Goal: Information Seeking & Learning: Learn about a topic

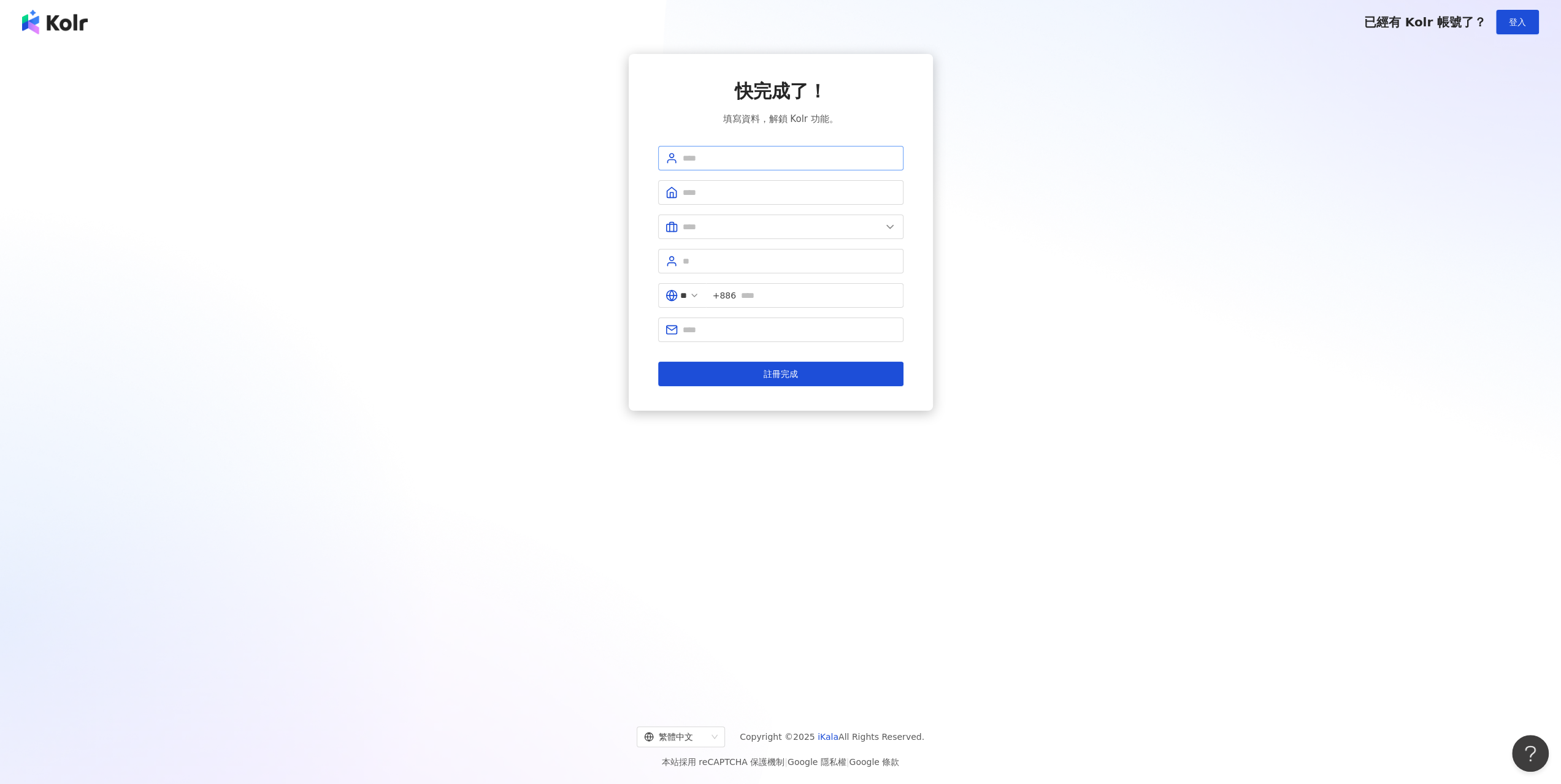
click at [752, 146] on span at bounding box center [781, 158] width 246 height 25
click at [752, 150] on span at bounding box center [781, 158] width 246 height 25
click at [754, 162] on input "text" at bounding box center [789, 158] width 214 height 14
drag, startPoint x: 805, startPoint y: 163, endPoint x: 627, endPoint y: 155, distance: 178.2
click at [600, 159] on div "快完成了！ 填寫資料，解鎖 Kolr 功能。 ***** 請填寫公司名稱（2 至 50 字） ** +886 註冊完成" at bounding box center [780, 234] width 1532 height 360
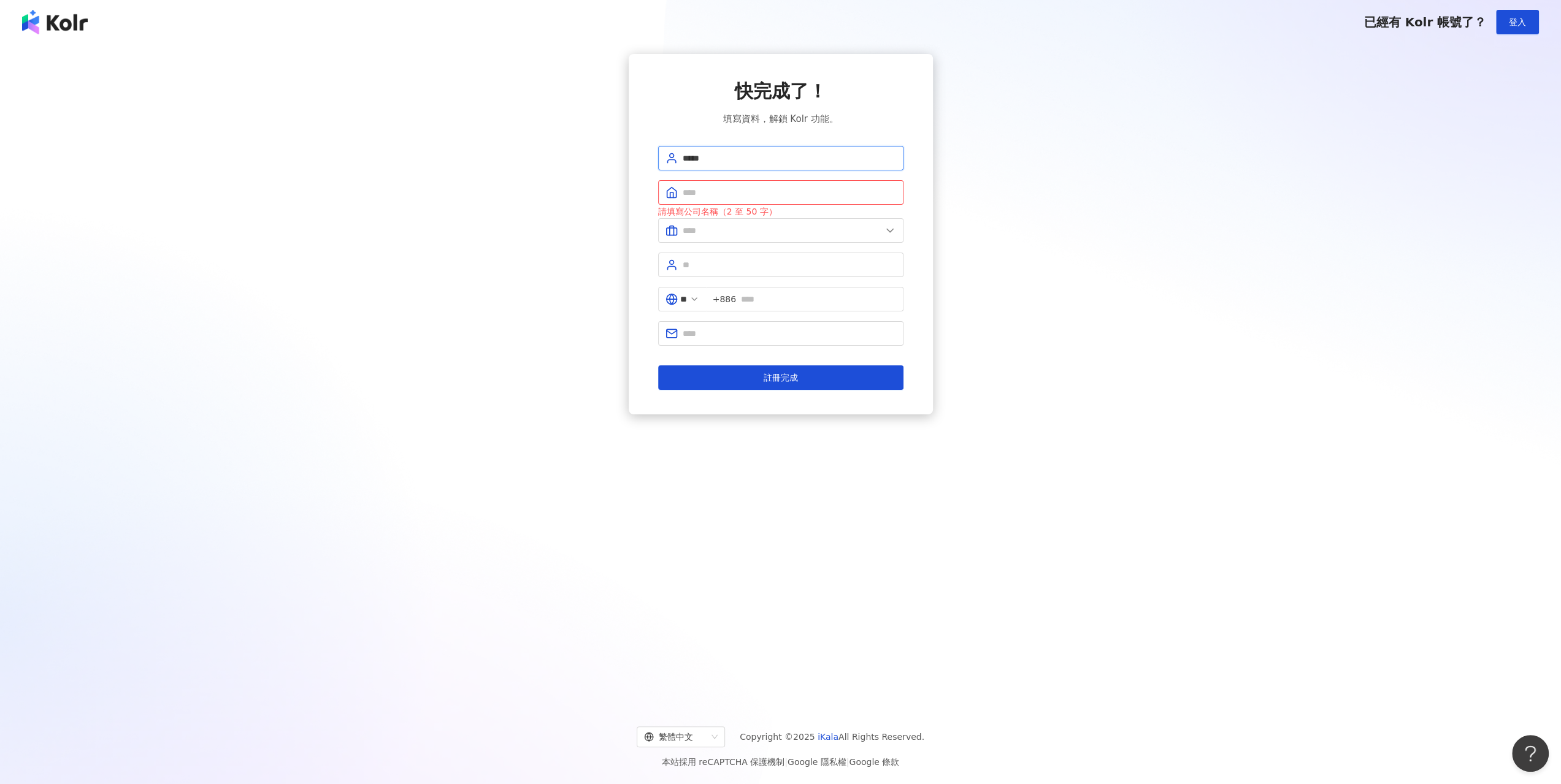
type input "*"
type input "*******"
type input "*****"
click at [752, 235] on input "text" at bounding box center [781, 230] width 199 height 14
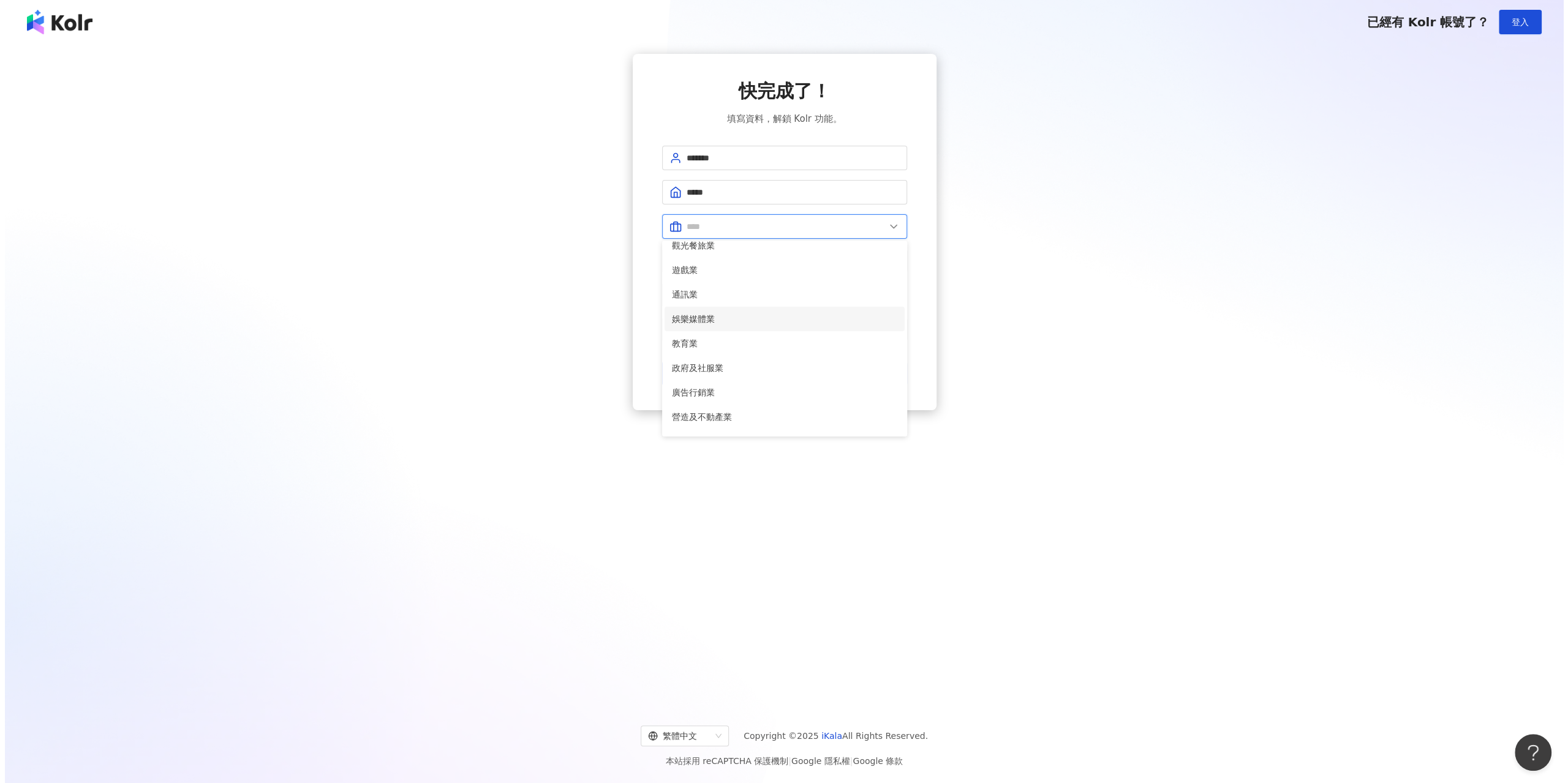
scroll to position [184, 0]
click at [731, 320] on span "娛樂媒體業" at bounding box center [779, 316] width 225 height 14
type input "*****"
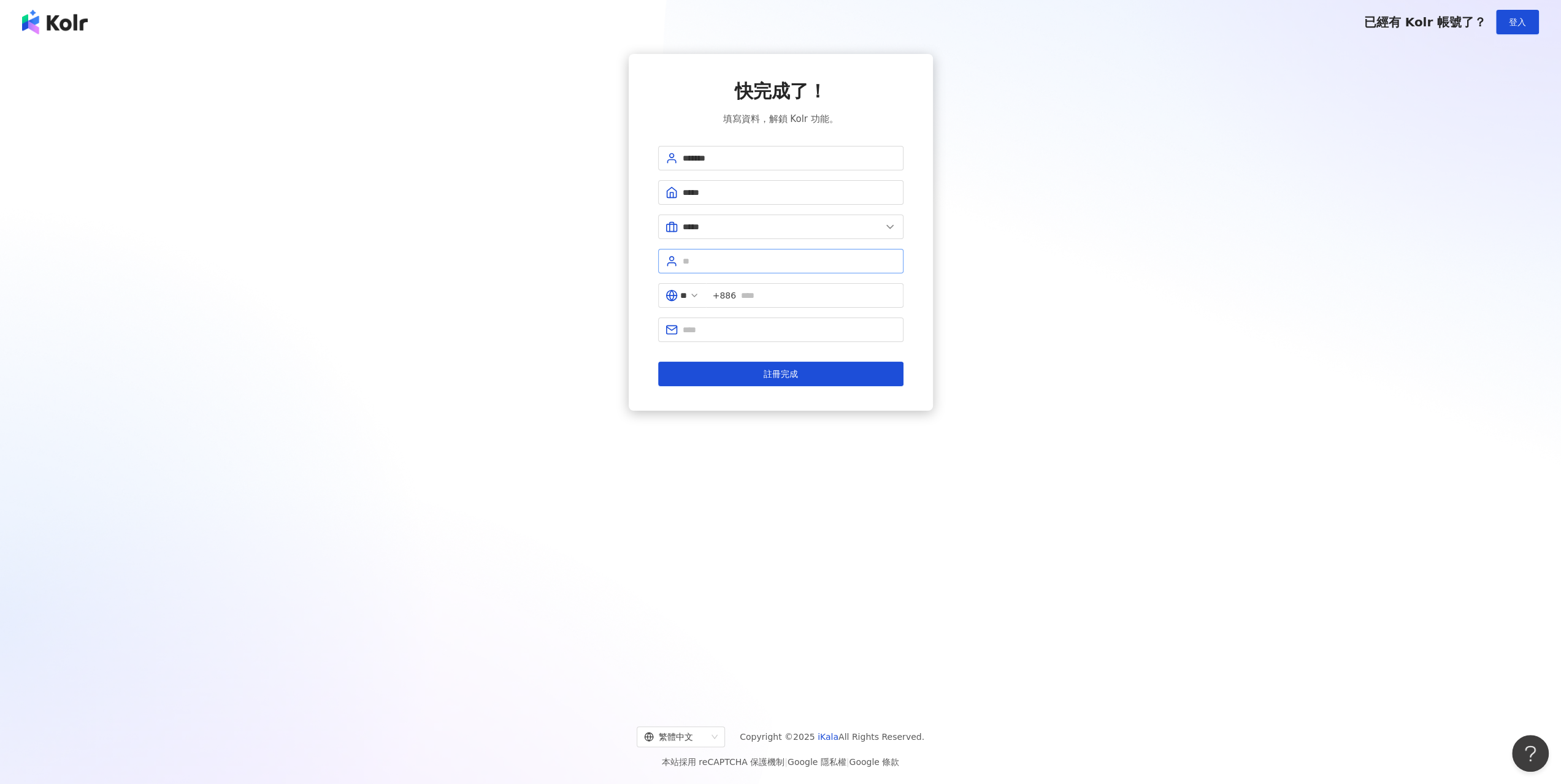
click at [736, 268] on span at bounding box center [781, 261] width 246 height 25
click at [745, 263] on input "text" at bounding box center [789, 261] width 214 height 14
type input "*"
type input "***"
drag, startPoint x: 785, startPoint y: 288, endPoint x: 786, endPoint y: 307, distance: 19.0
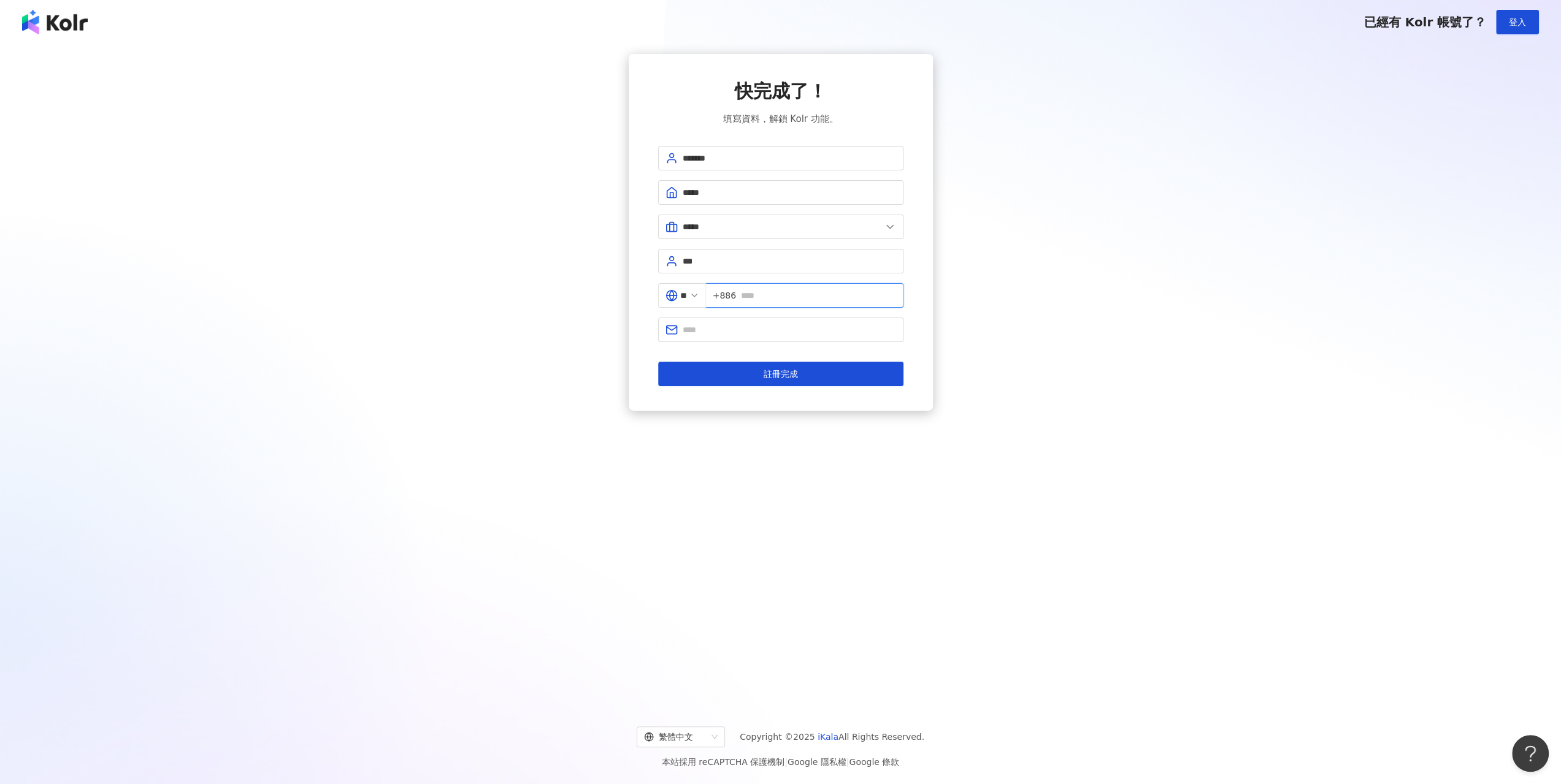
click at [786, 302] on span "+886" at bounding box center [805, 295] width 198 height 25
type input "**********"
click at [745, 363] on button "註冊完成" at bounding box center [781, 374] width 246 height 25
click at [750, 328] on input "text" at bounding box center [789, 330] width 214 height 14
type input "*"
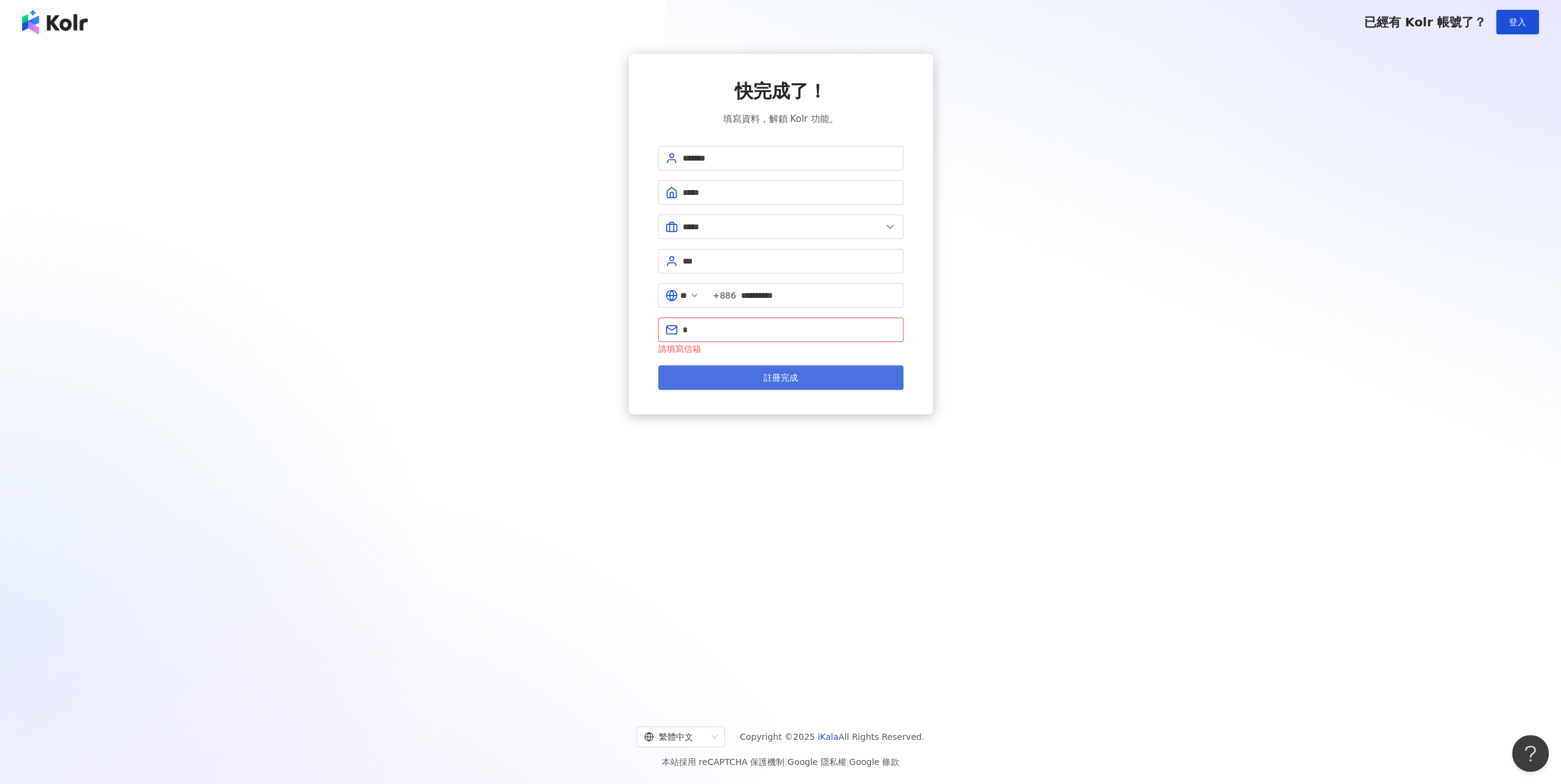
drag, startPoint x: 592, startPoint y: 402, endPoint x: 675, endPoint y: 376, distance: 87.0
click at [611, 390] on div "**********" at bounding box center [780, 234] width 1532 height 360
drag, startPoint x: 676, startPoint y: 376, endPoint x: 714, endPoint y: 326, distance: 62.8
click at [714, 326] on form "**********" at bounding box center [781, 268] width 246 height 244
drag, startPoint x: 714, startPoint y: 326, endPoint x: 722, endPoint y: 332, distance: 10.0
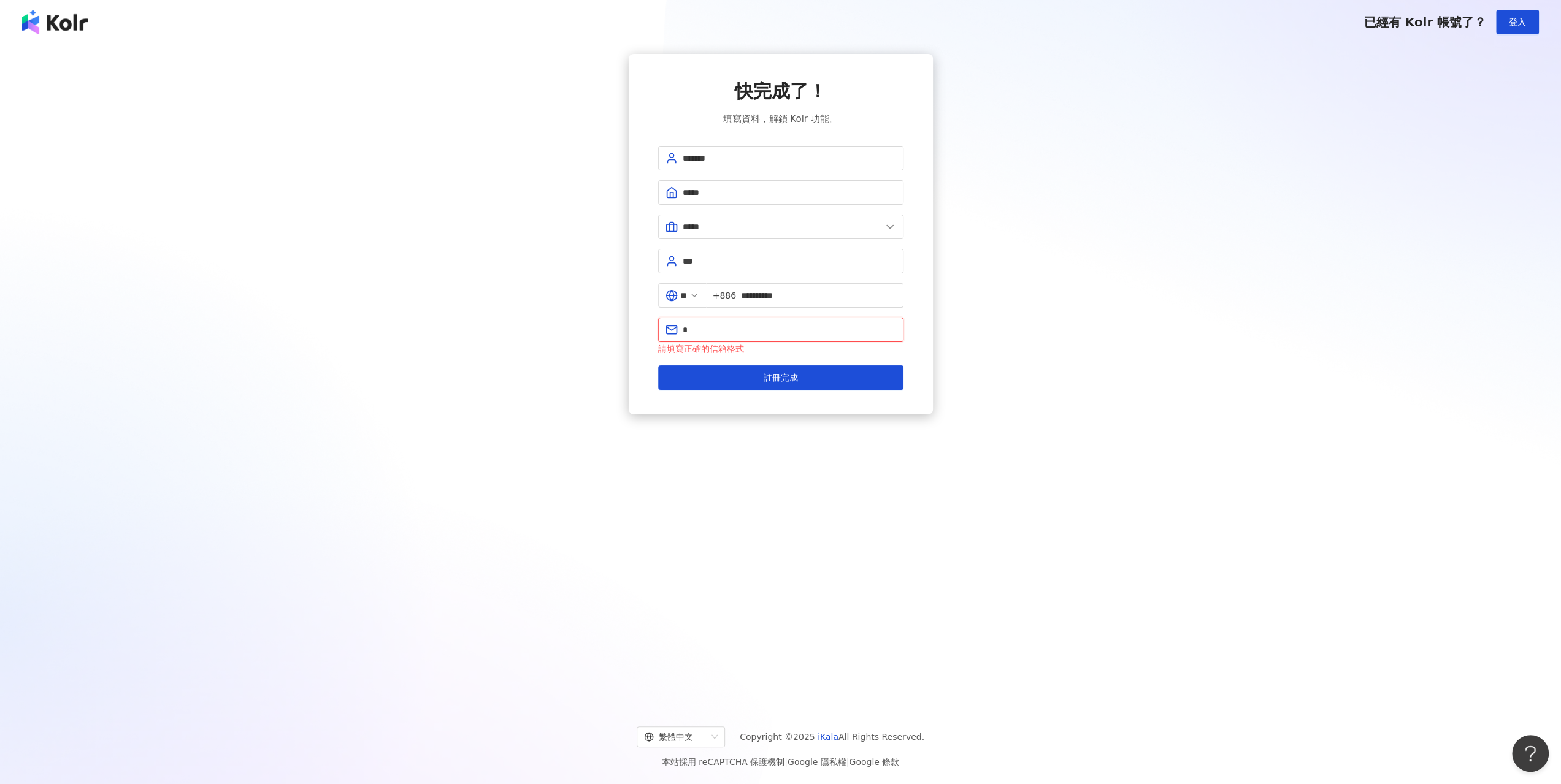
click at [718, 329] on input "*" at bounding box center [789, 330] width 214 height 14
type input "**********"
click at [779, 373] on span "註冊完成" at bounding box center [780, 378] width 34 height 10
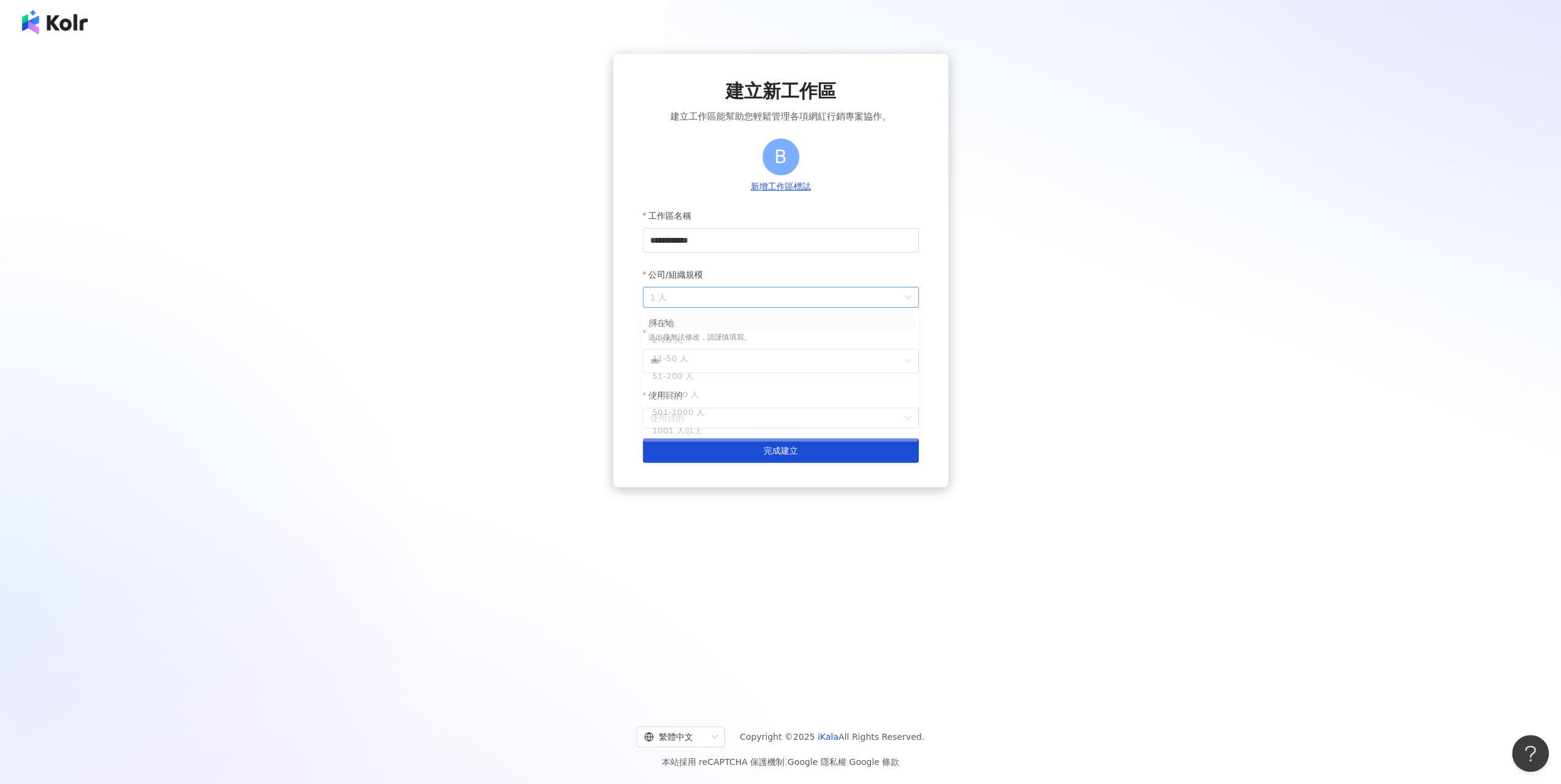
click at [747, 302] on span "1 人" at bounding box center [781, 297] width 261 height 20
click at [711, 326] on div "1 人" at bounding box center [780, 323] width 257 height 14
drag, startPoint x: 706, startPoint y: 344, endPoint x: 706, endPoint y: 362, distance: 18.0
click at [706, 347] on div "所在地 送出後無法修改，請謹慎填寫。" at bounding box center [699, 333] width 103 height 31
click at [710, 363] on input "***" at bounding box center [776, 361] width 251 height 23
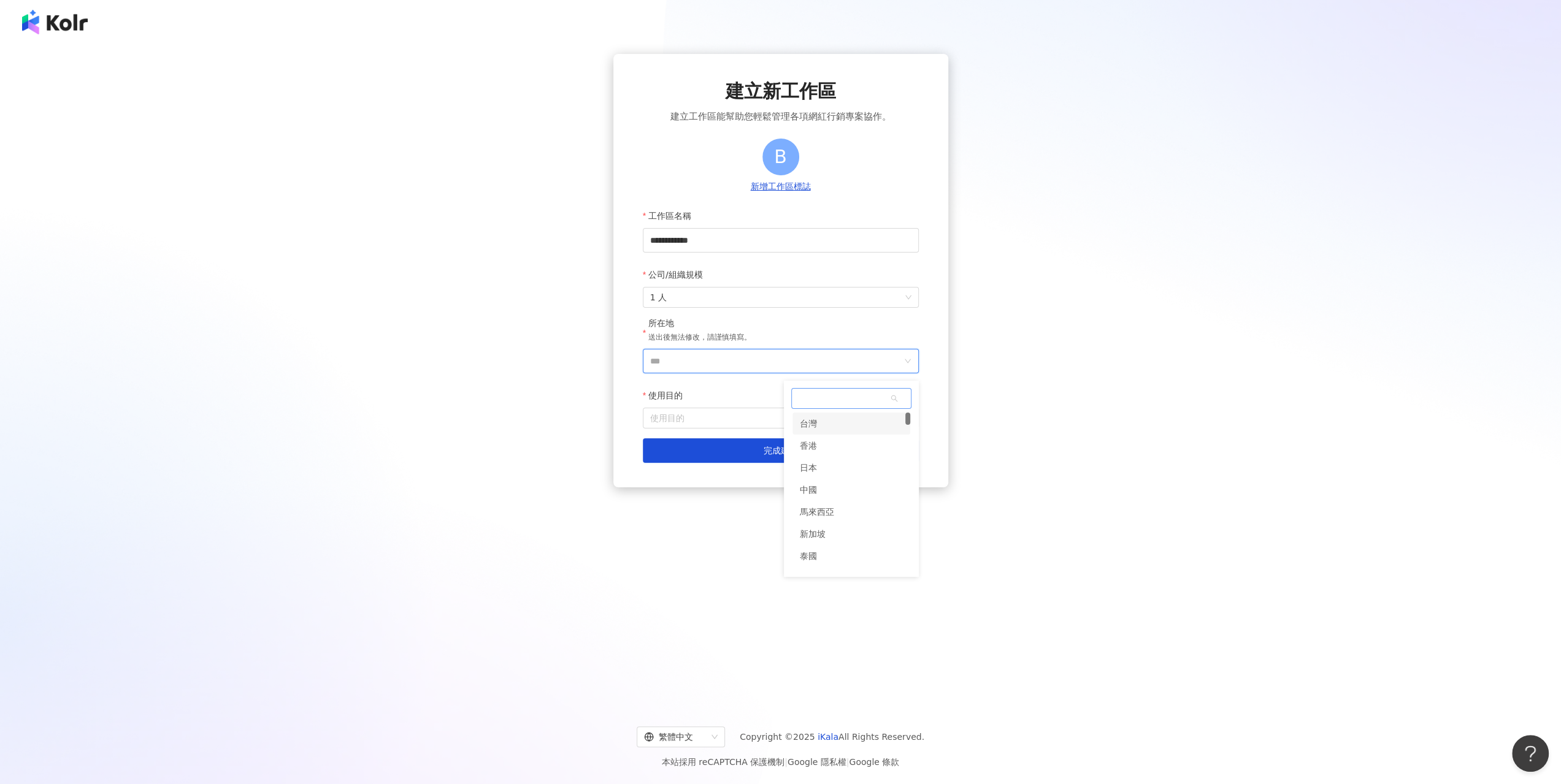
click at [824, 425] on div "台灣" at bounding box center [851, 424] width 118 height 22
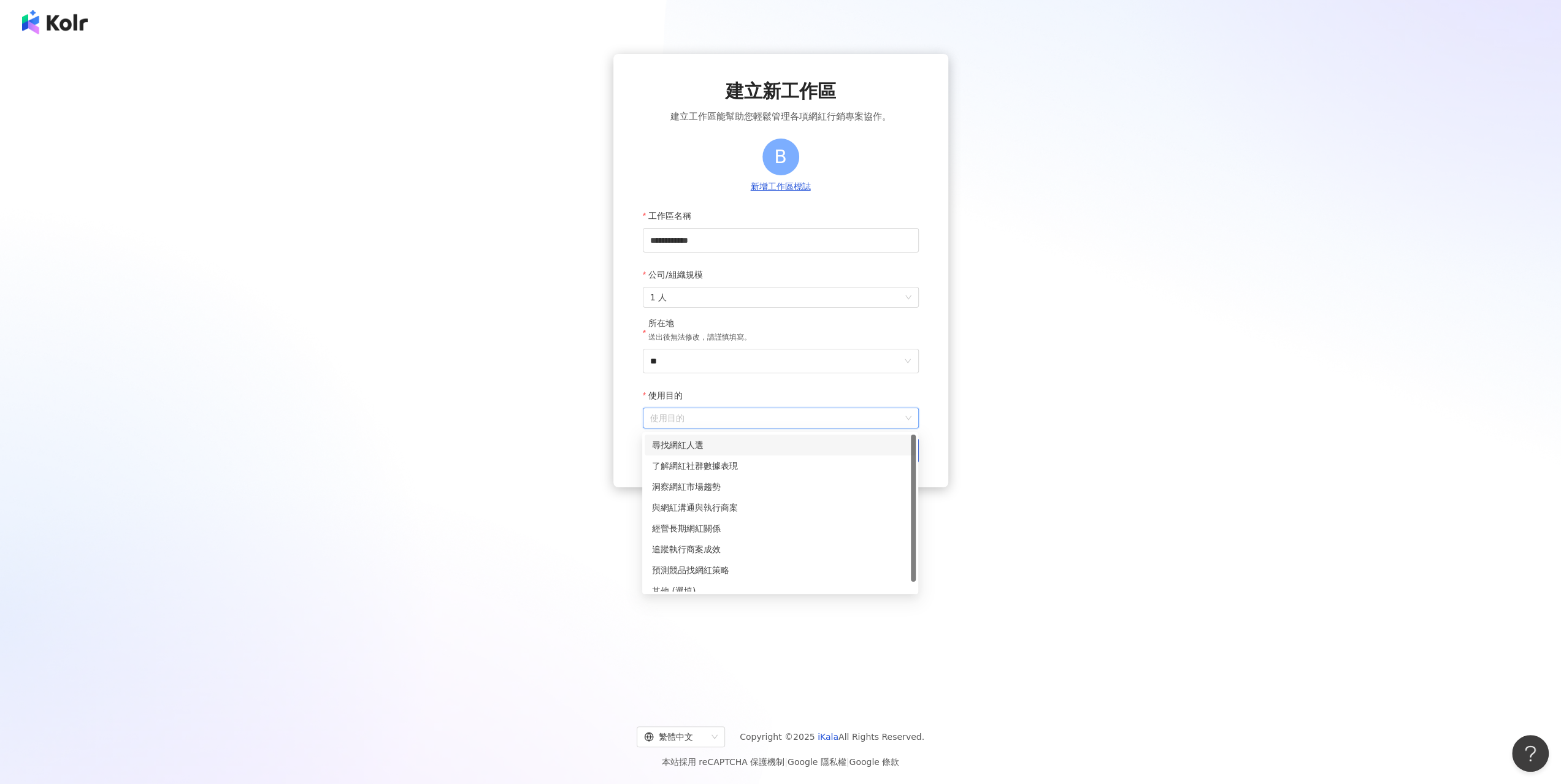
click at [757, 424] on input "使用目的" at bounding box center [781, 417] width 261 height 20
click at [723, 445] on div "尋找網紅人選" at bounding box center [780, 445] width 257 height 14
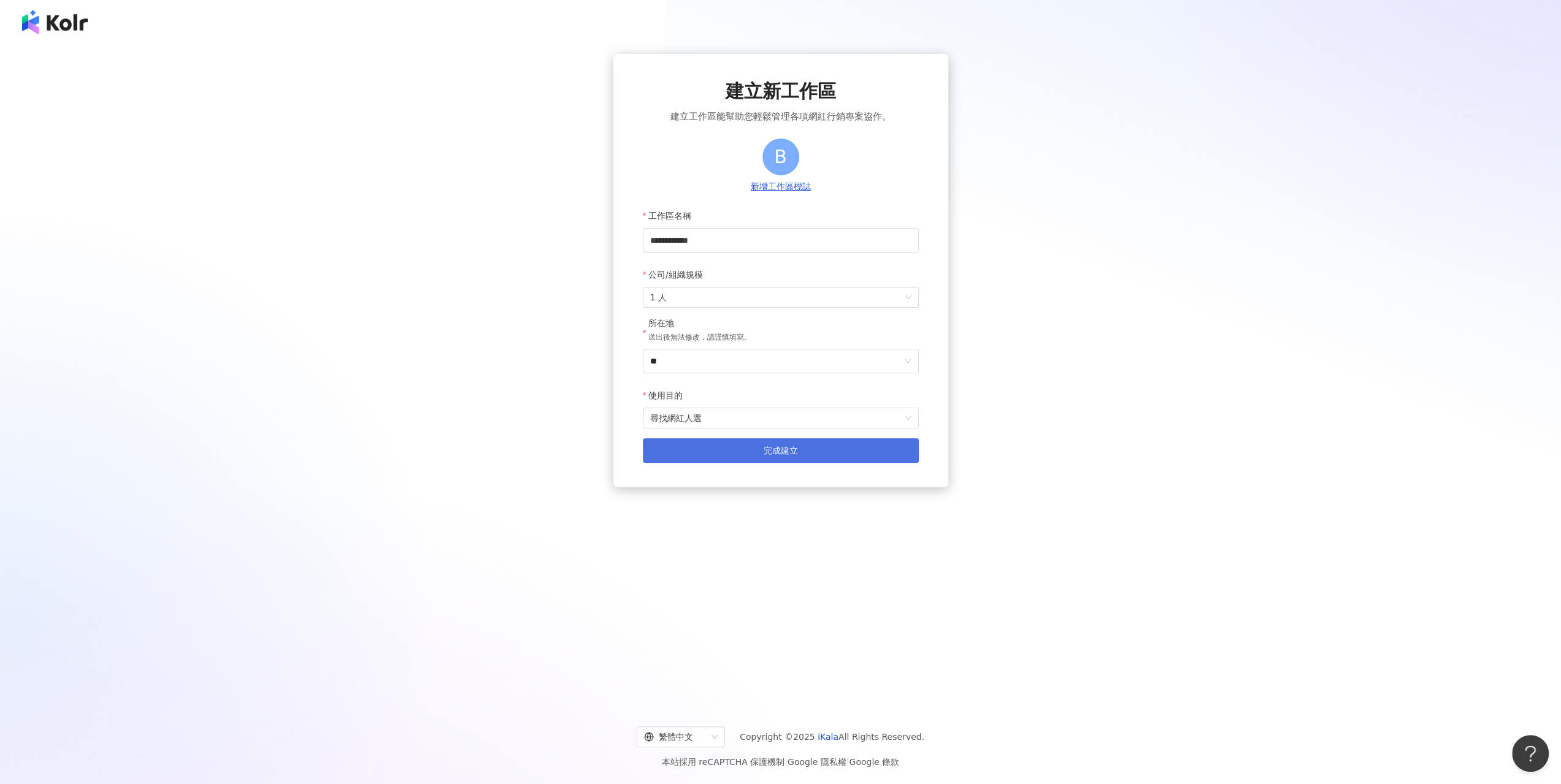
click at [722, 456] on button "完成建立" at bounding box center [780, 450] width 276 height 25
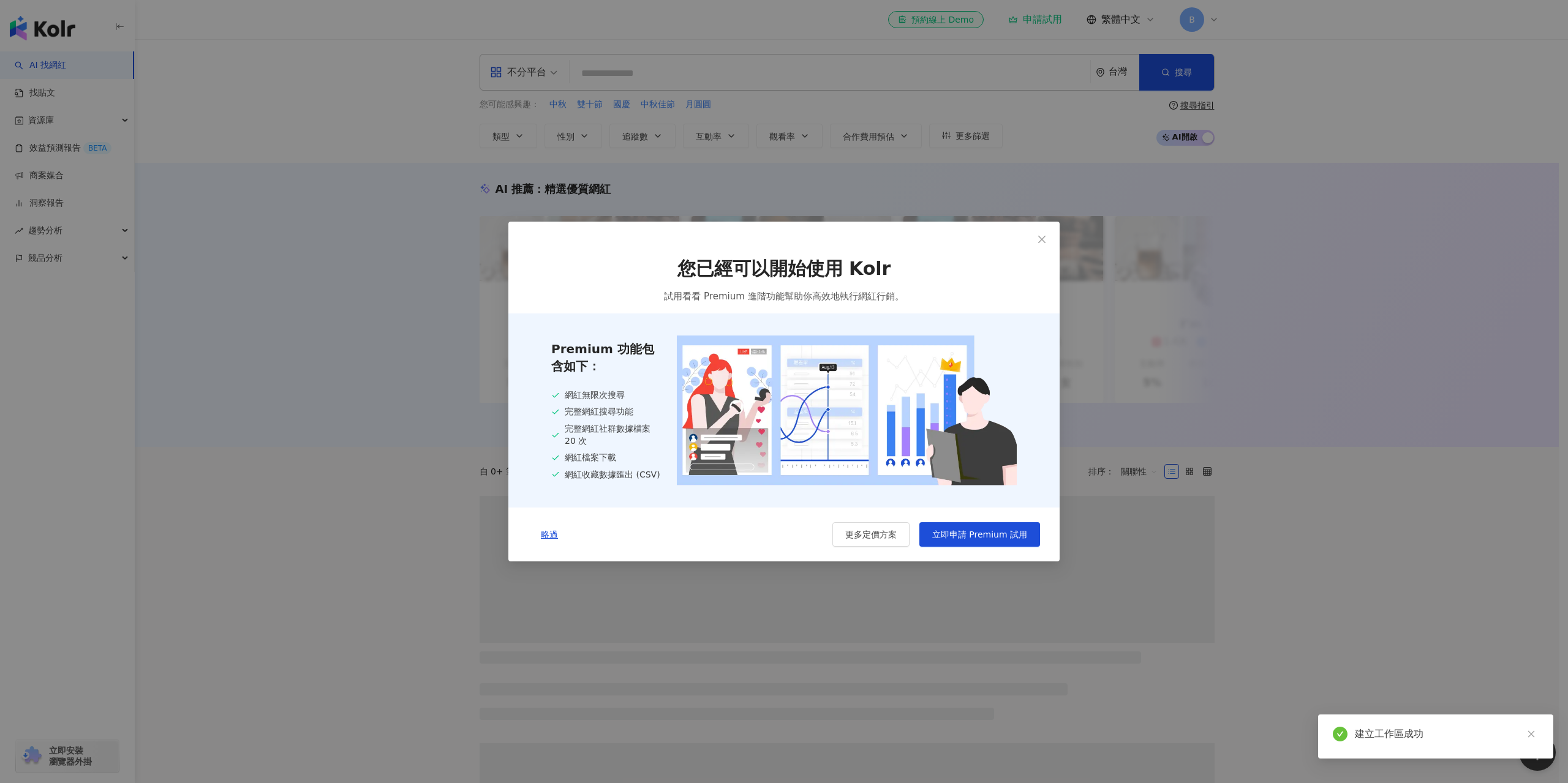
drag, startPoint x: 1039, startPoint y: 238, endPoint x: 970, endPoint y: 519, distance: 289.3
click at [970, 519] on div "您已經可以開始使用 Kolr 試用看看 Premium 進階功能幫助你高效地執行網紅行銷。 Premium 功能包含如下： 網紅無限次搜尋 完整網紅搜尋功能 …" at bounding box center [784, 392] width 552 height 339
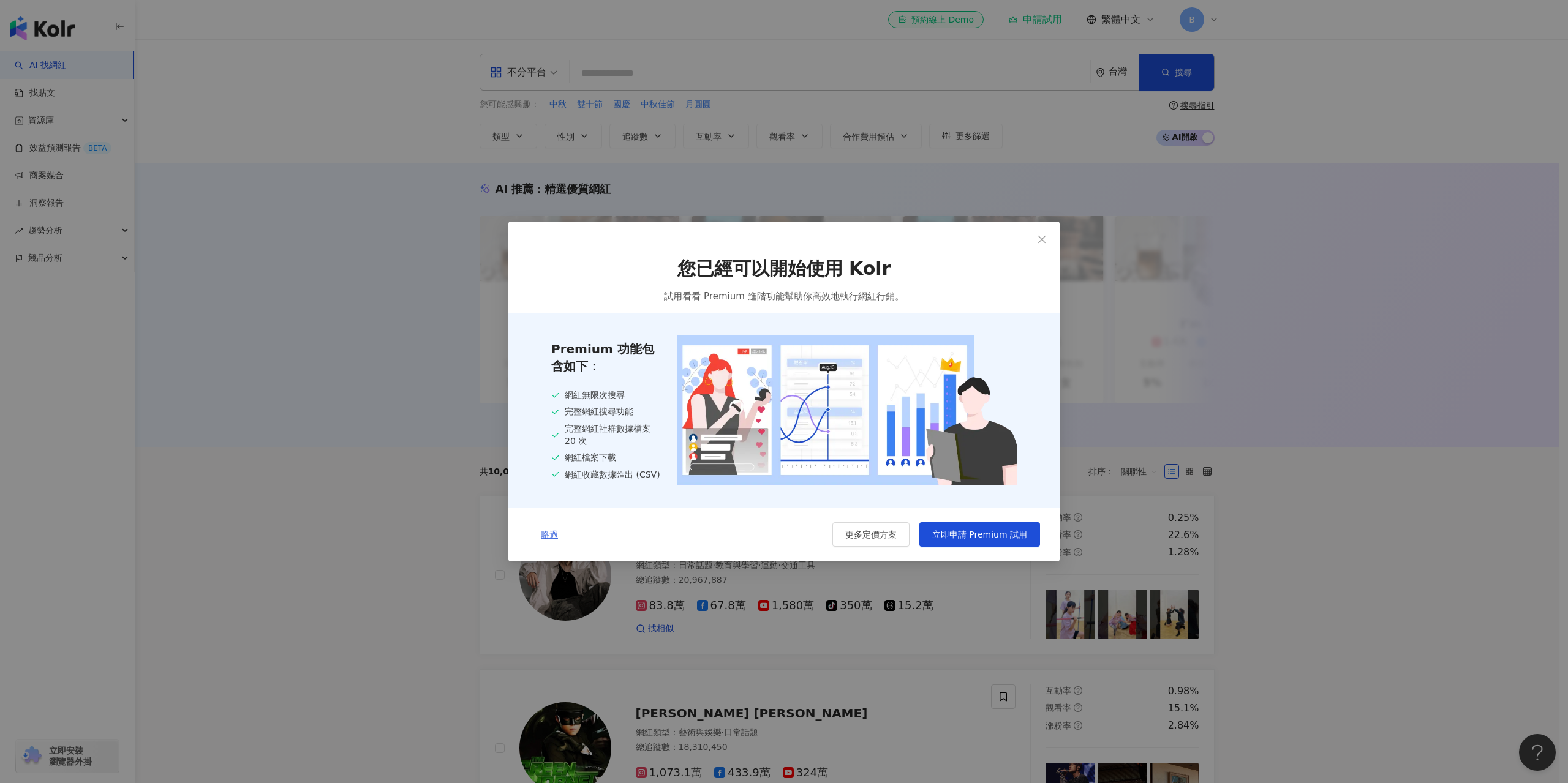
click at [552, 533] on span "略過" at bounding box center [549, 535] width 18 height 10
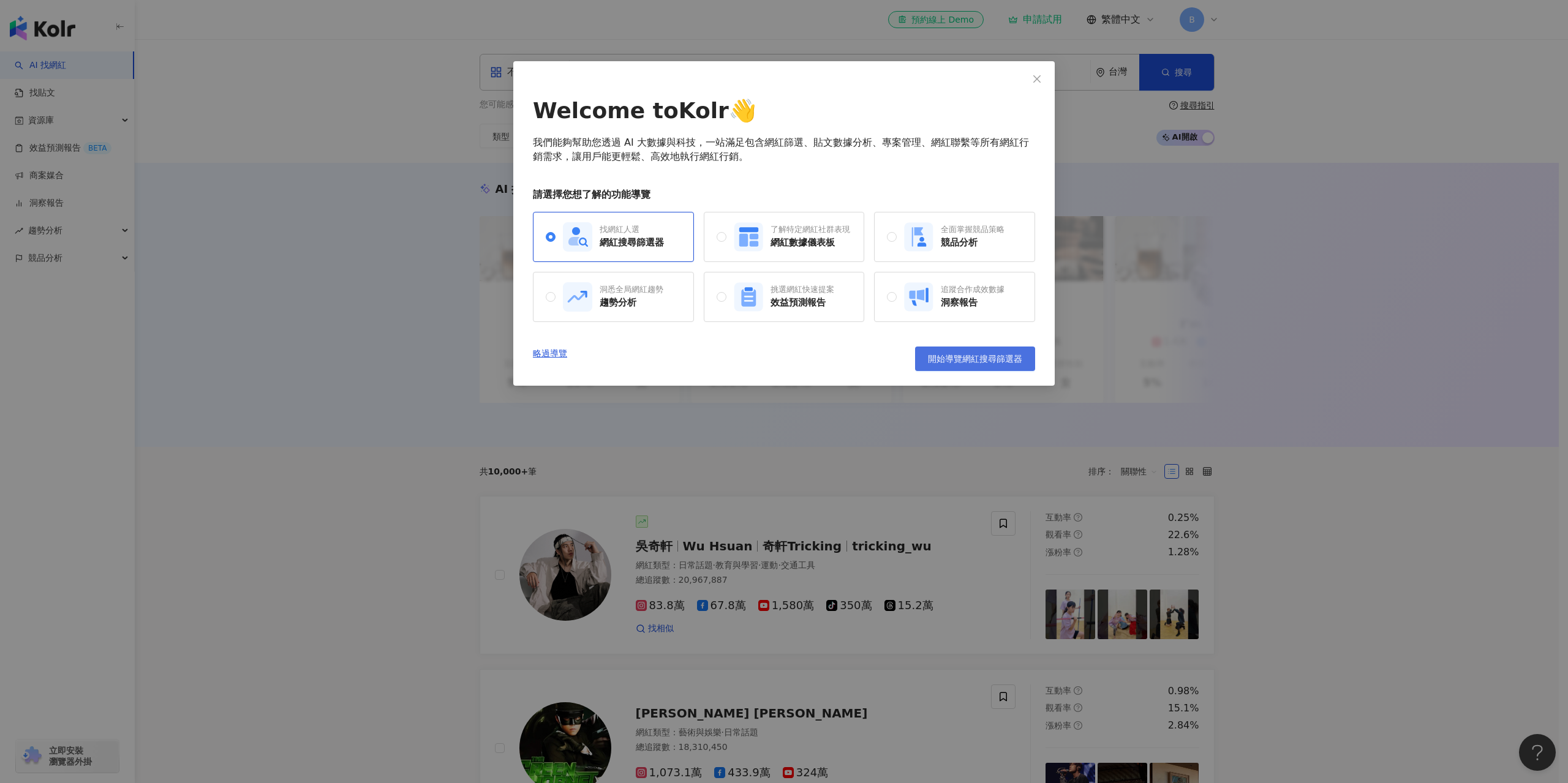
click at [948, 367] on button "開始導覽網紅搜尋篩選器" at bounding box center [975, 359] width 120 height 25
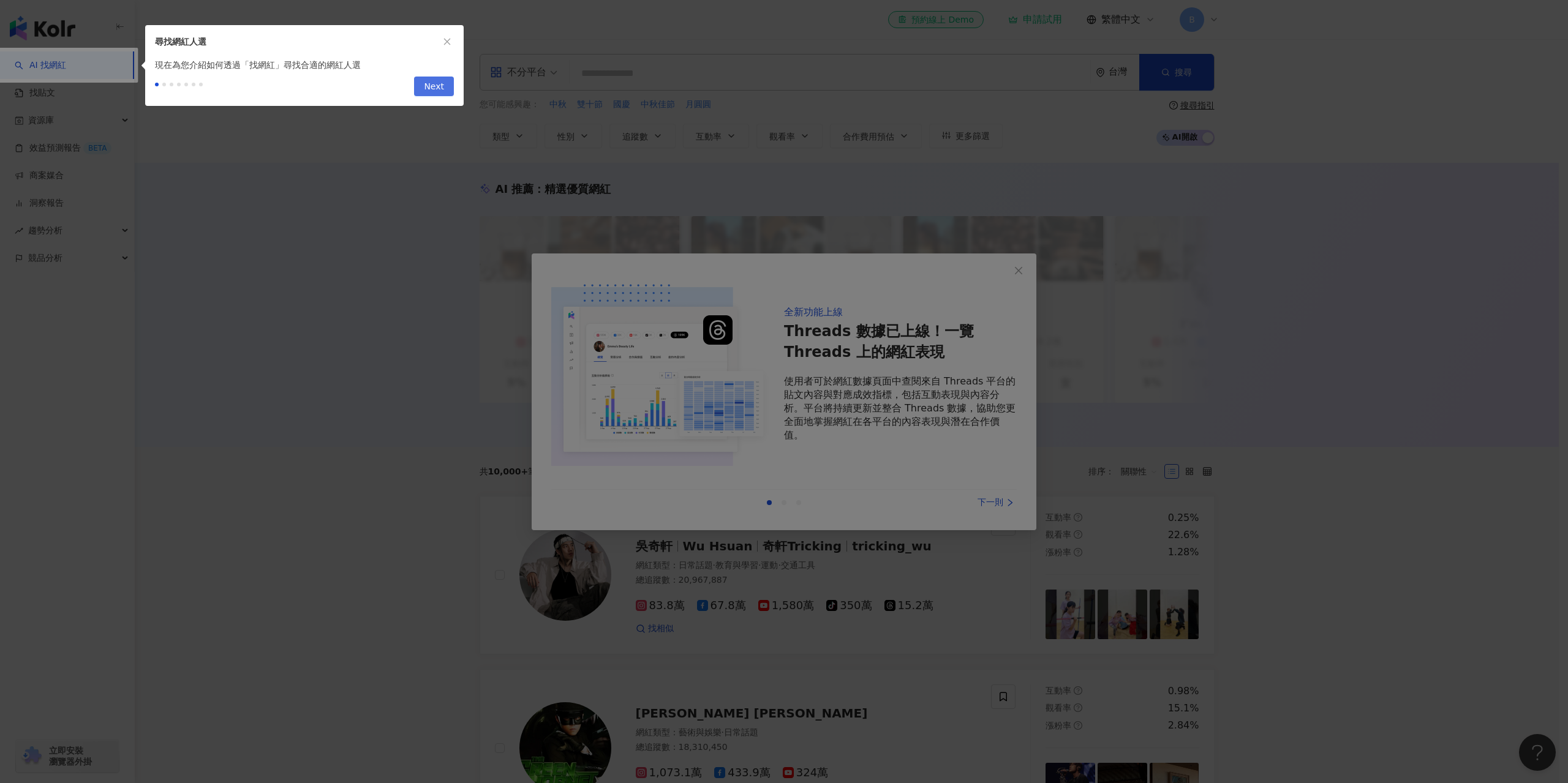
click at [430, 86] on span "Next" at bounding box center [433, 87] width 20 height 20
type input "*********"
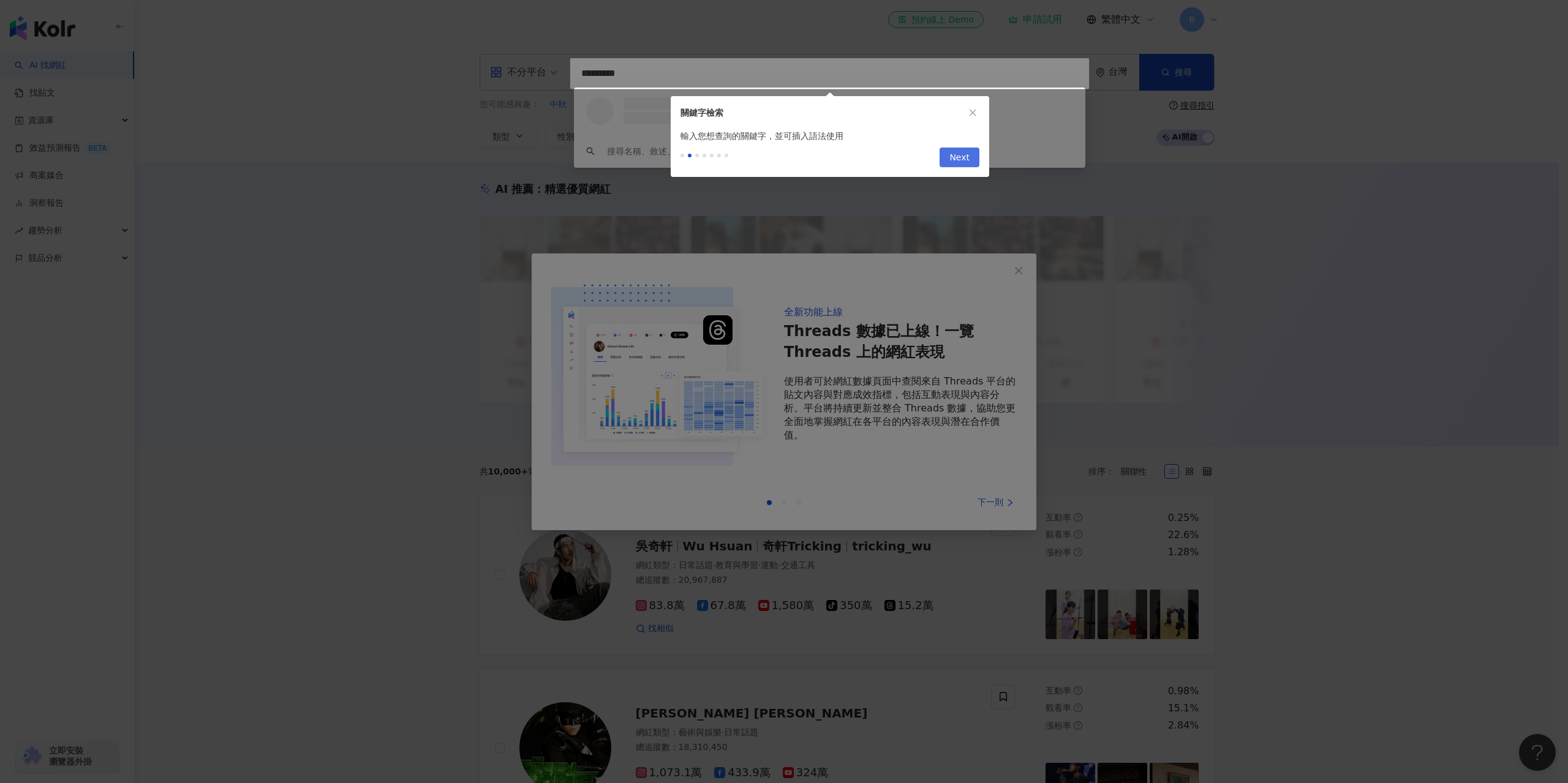
click at [965, 161] on span "Next" at bounding box center [959, 158] width 20 height 20
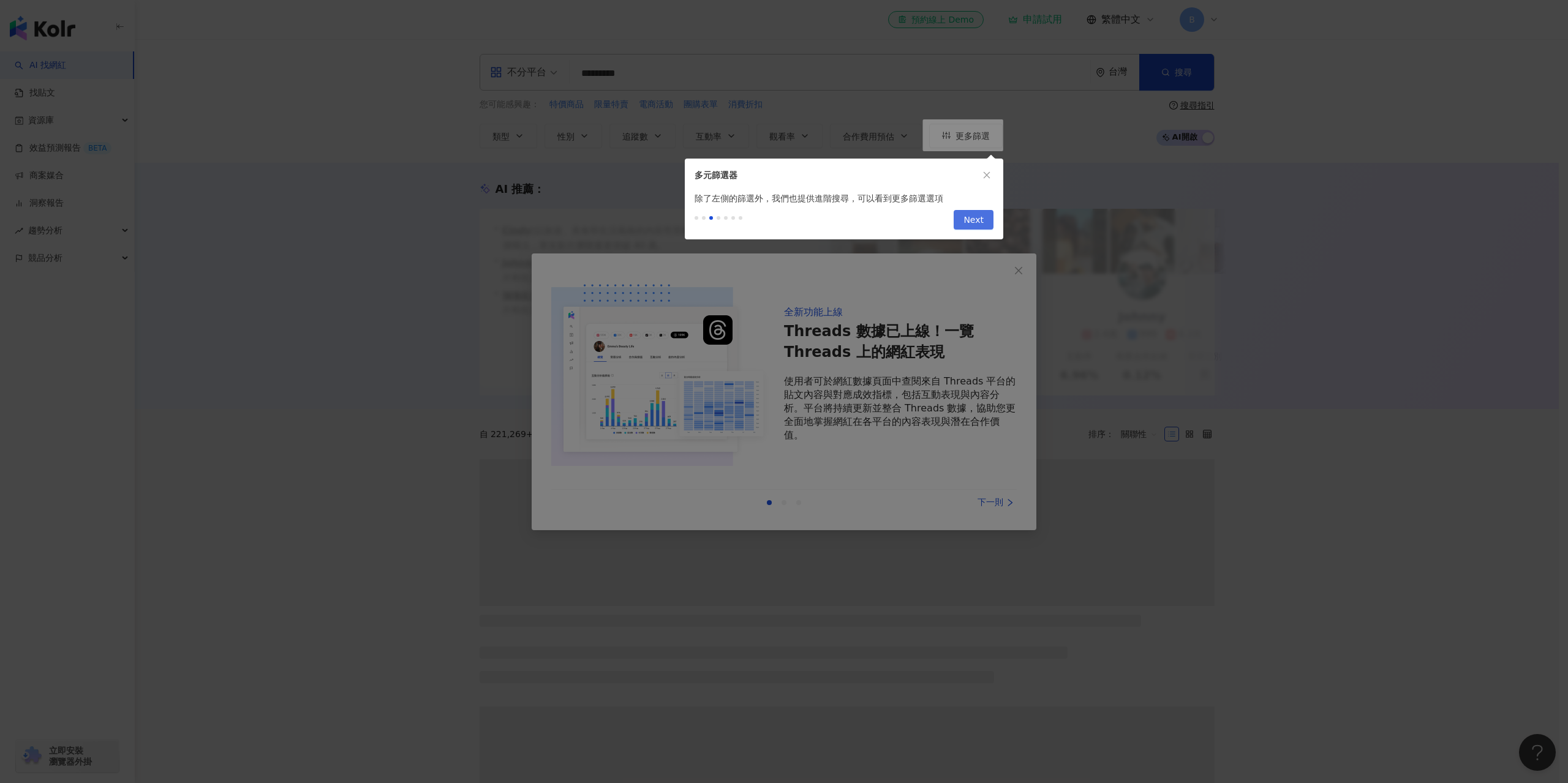
click at [972, 226] on span "Next" at bounding box center [973, 220] width 20 height 20
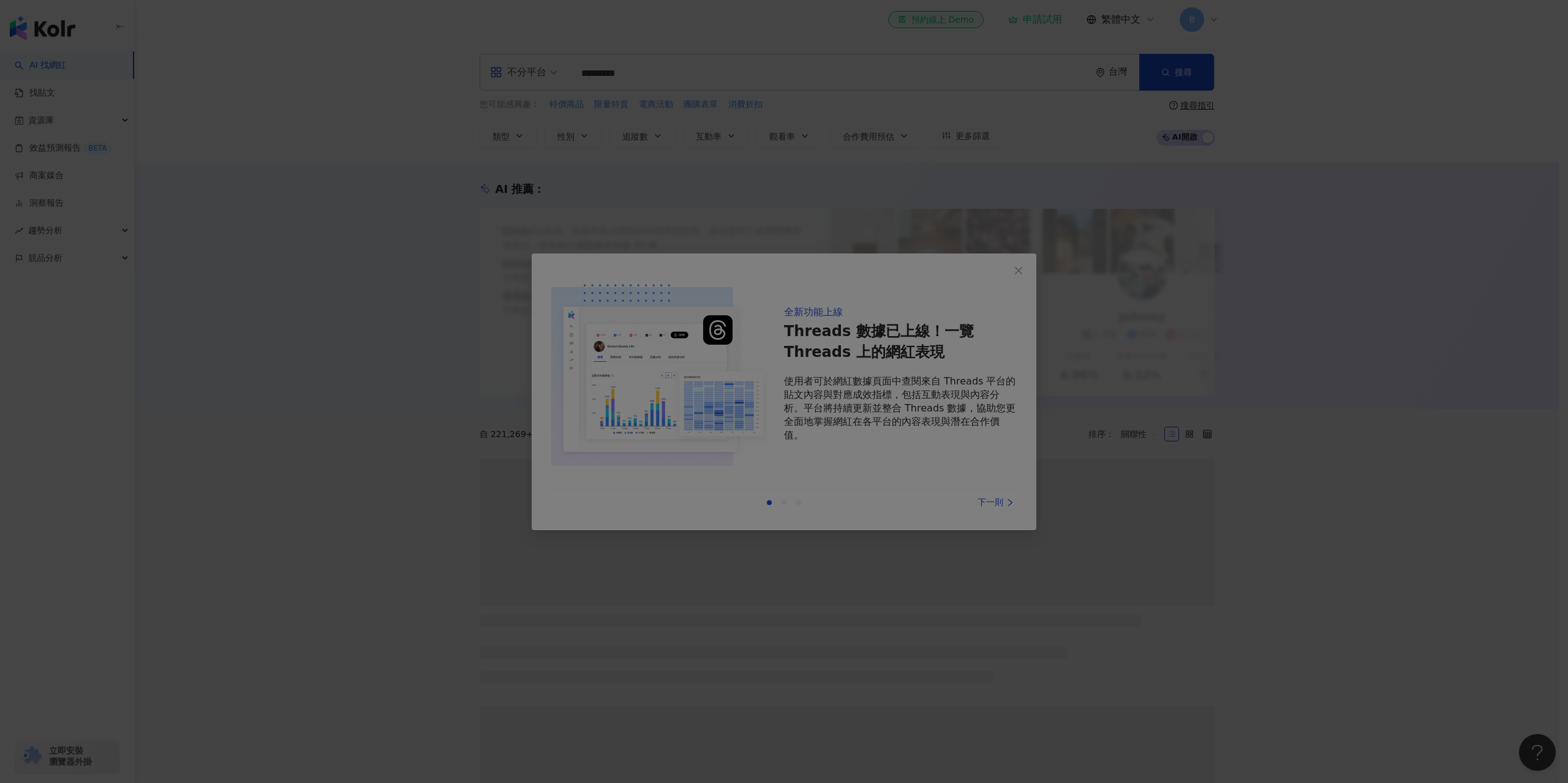
click at [1019, 274] on div at bounding box center [784, 392] width 1568 height 783
click at [995, 201] on div at bounding box center [784, 392] width 1568 height 783
click at [830, 195] on div at bounding box center [784, 392] width 1568 height 783
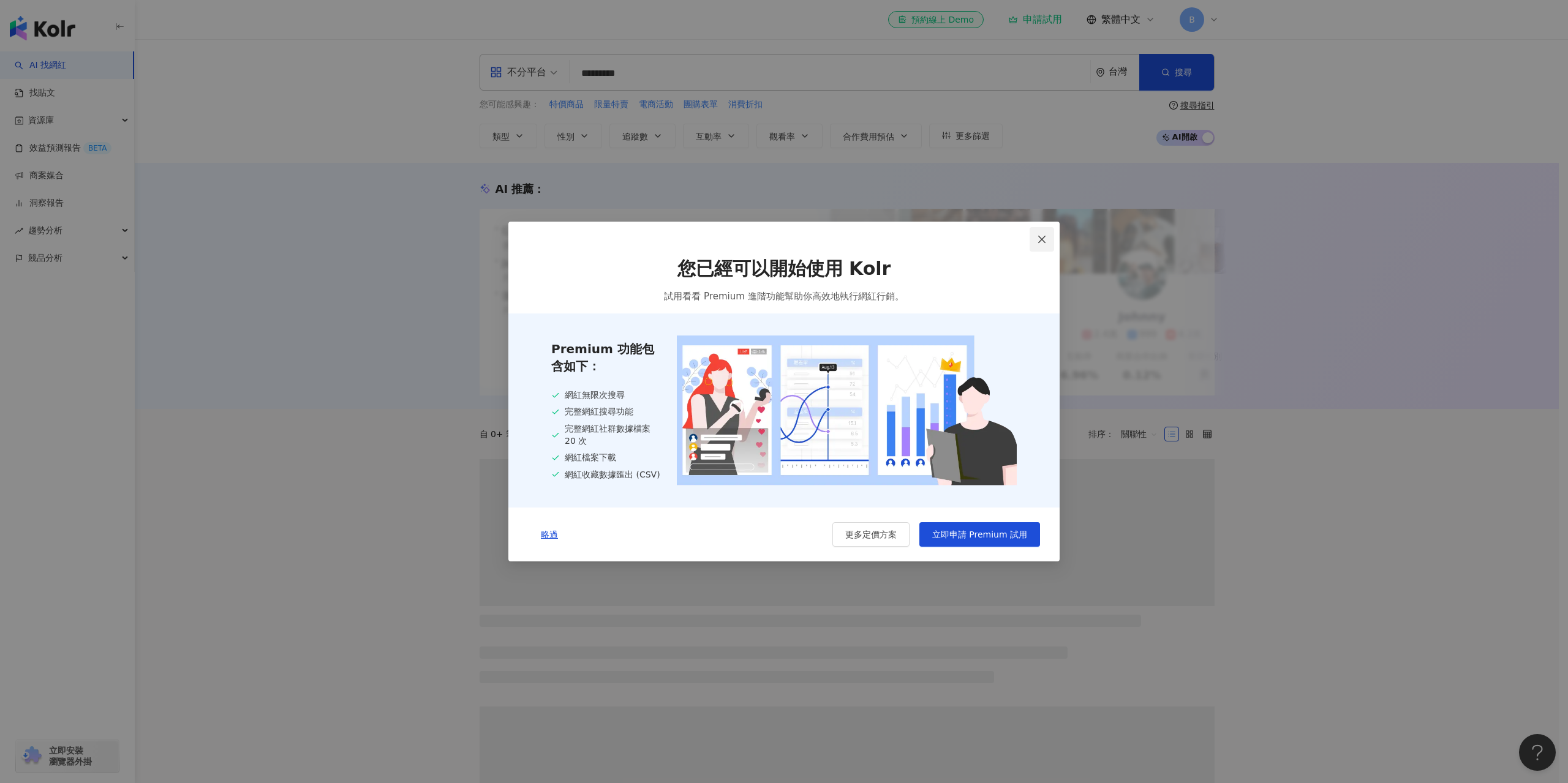
click at [1039, 238] on icon "close" at bounding box center [1042, 240] width 10 height 10
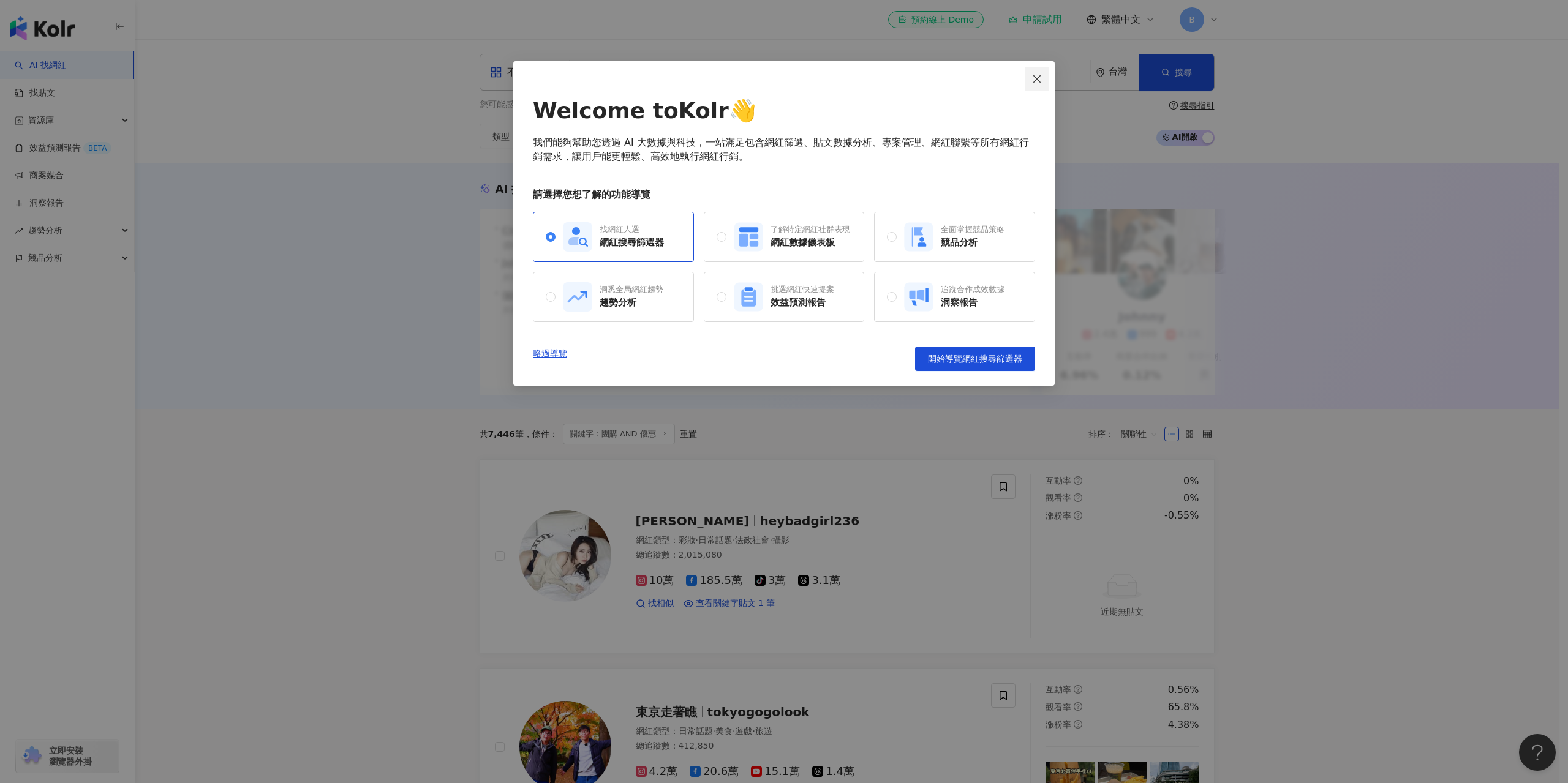
click at [1035, 74] on icon "close" at bounding box center [1037, 79] width 10 height 10
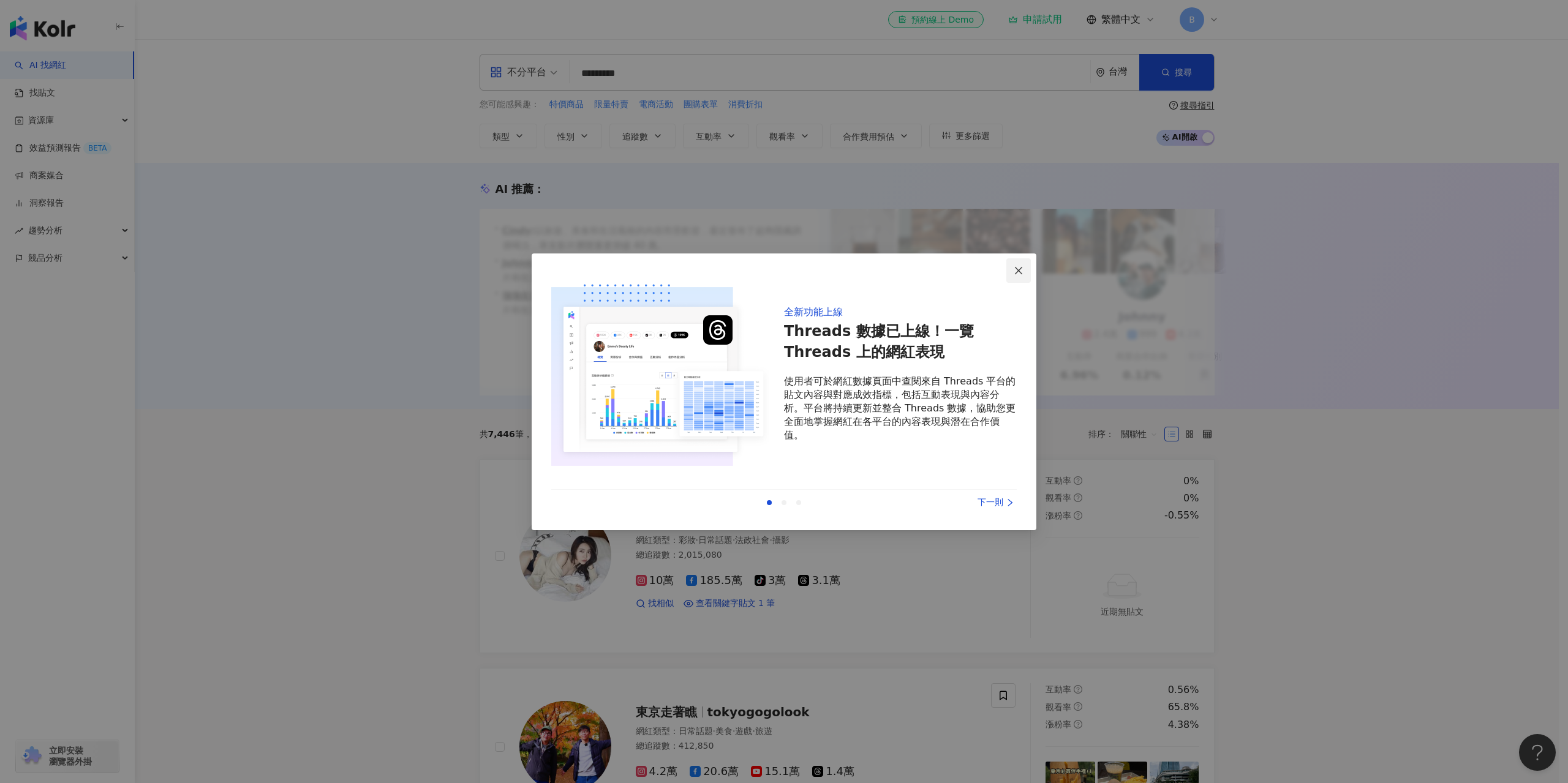
click at [1019, 278] on button "Close" at bounding box center [1018, 271] width 25 height 25
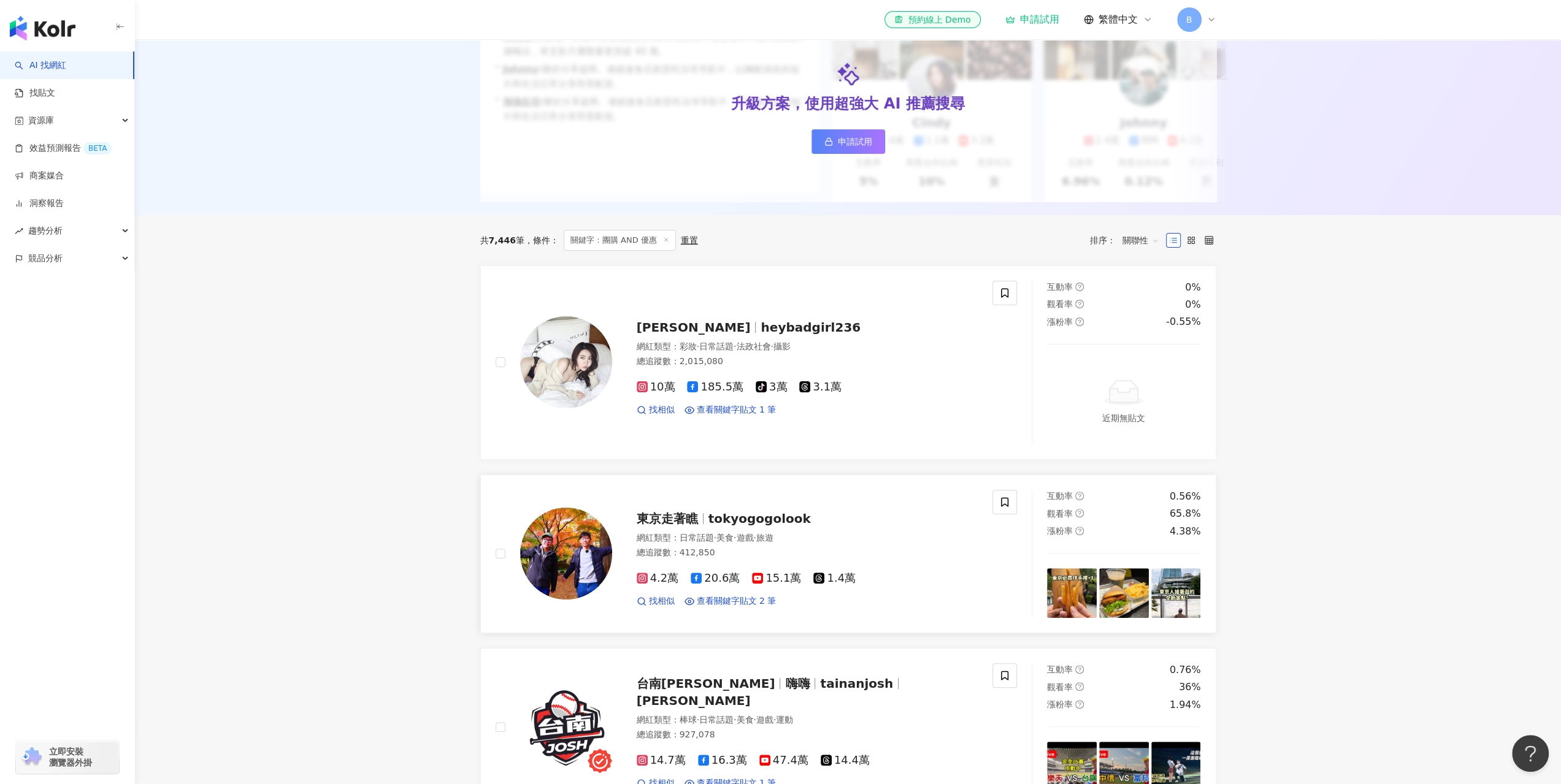
scroll to position [245, 0]
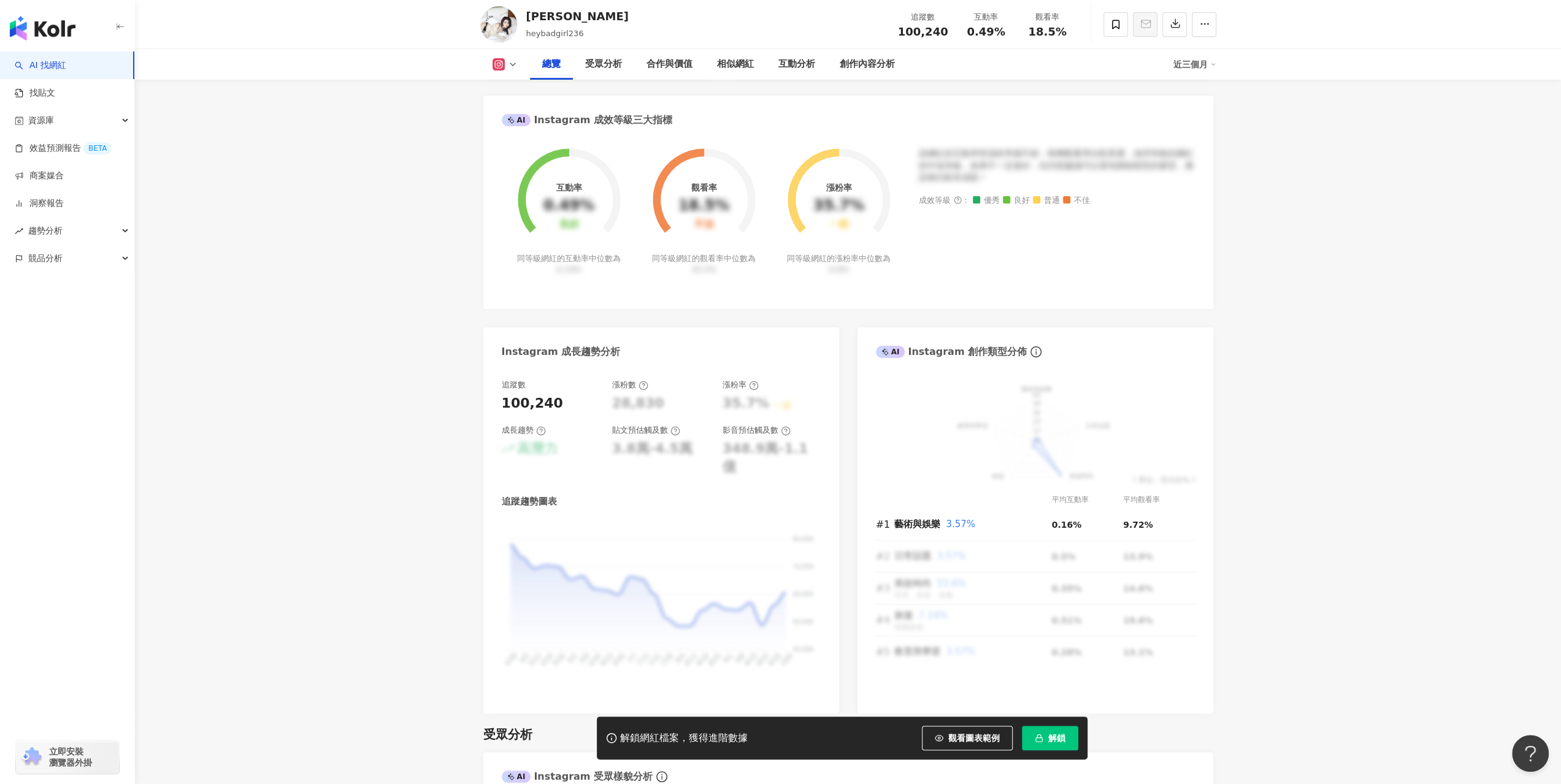
scroll to position [429, 0]
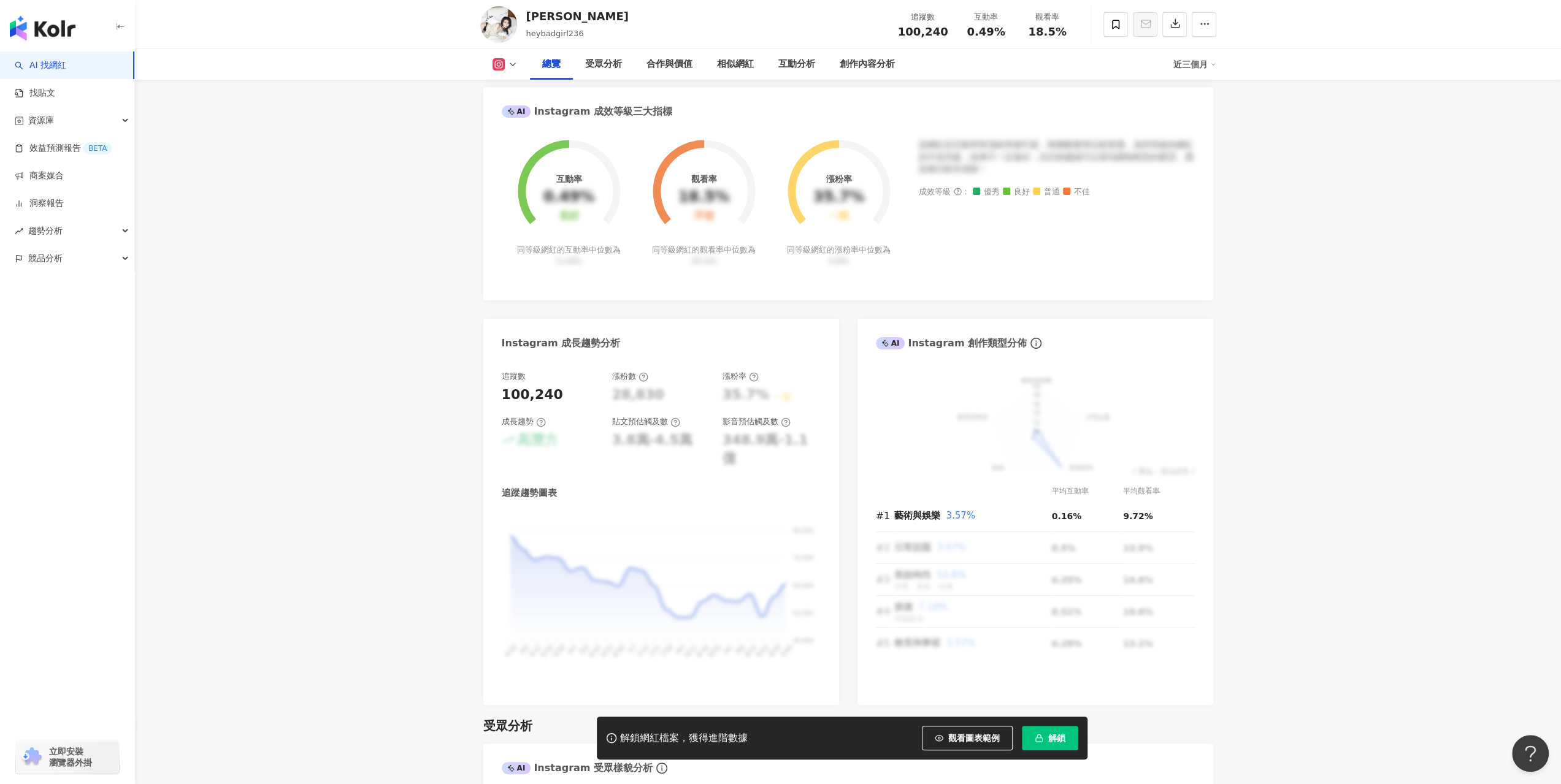
click at [620, 380] on div "漲粉數" at bounding box center [630, 377] width 36 height 11
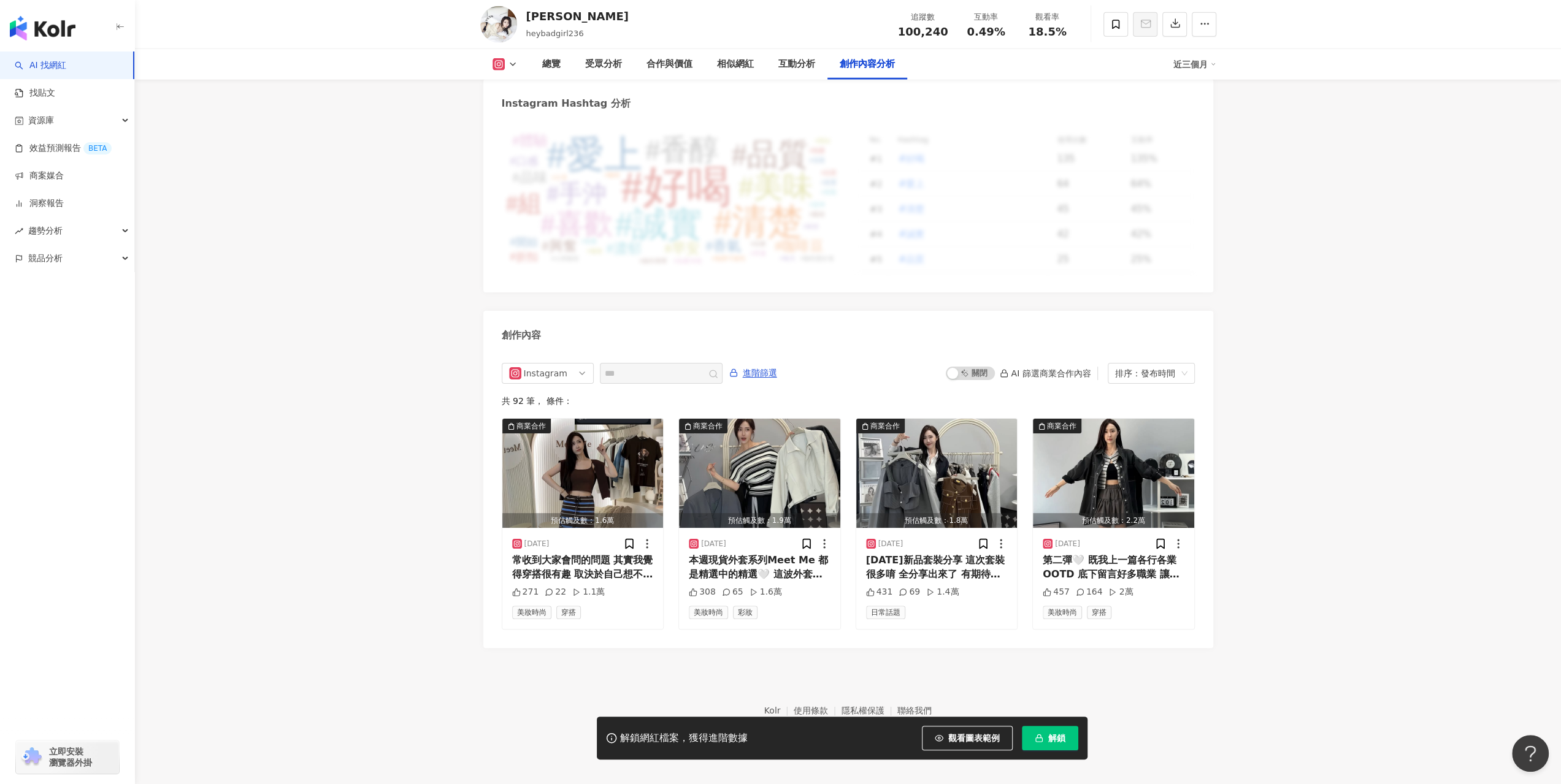
scroll to position [3503, 0]
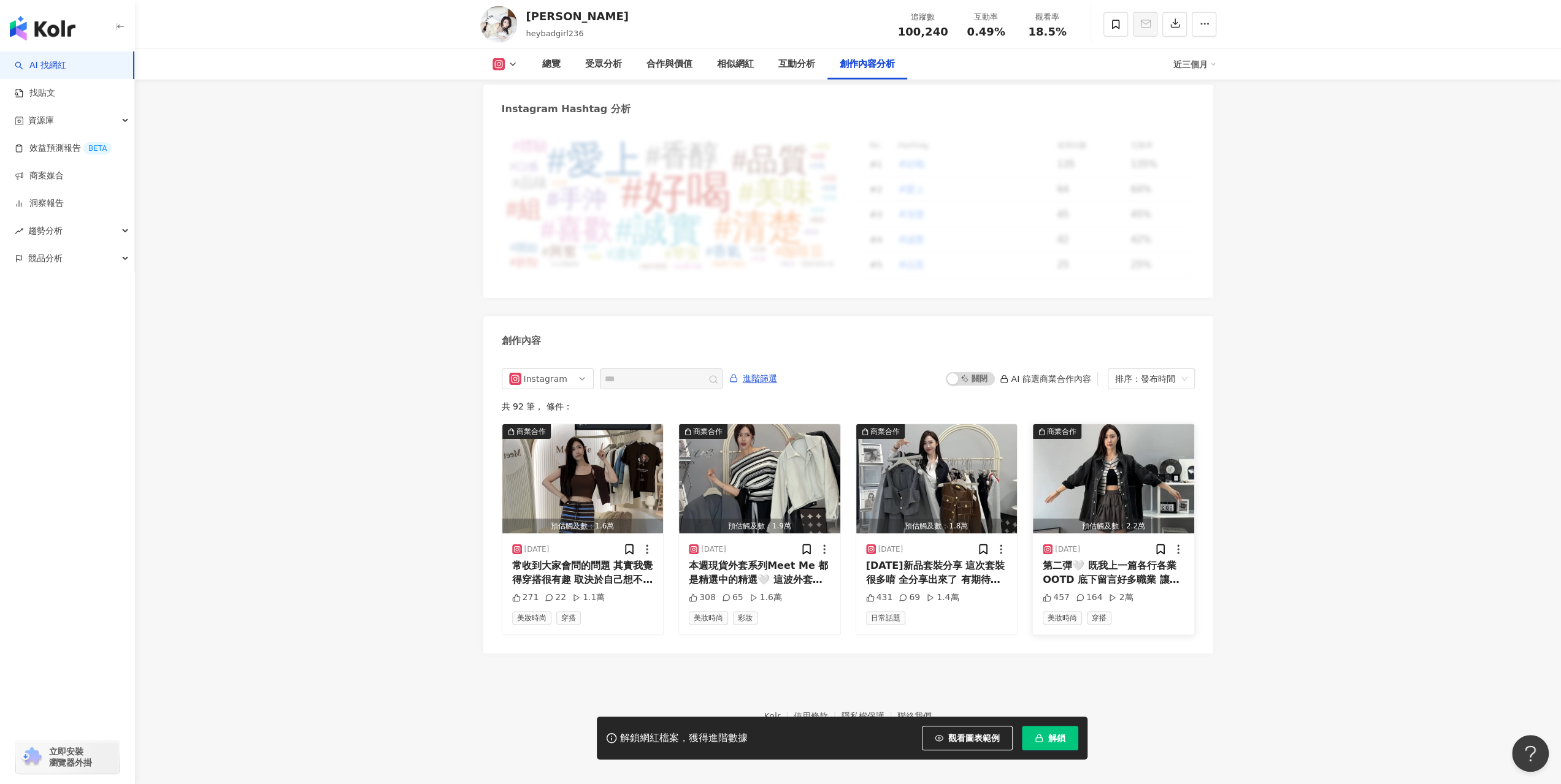
click at [1082, 475] on img "button" at bounding box center [1114, 478] width 161 height 109
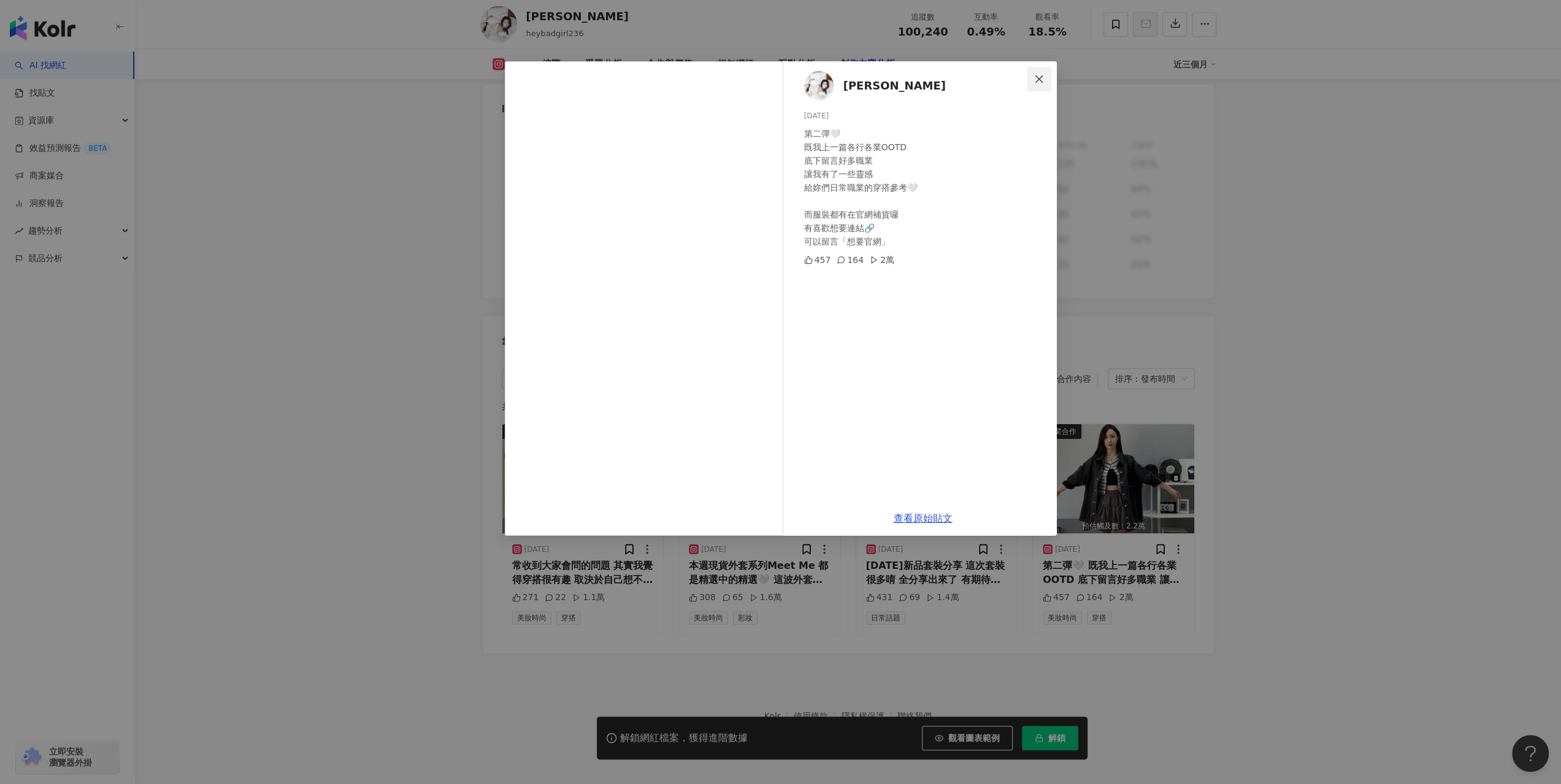
click at [1037, 76] on icon "close" at bounding box center [1039, 79] width 10 height 10
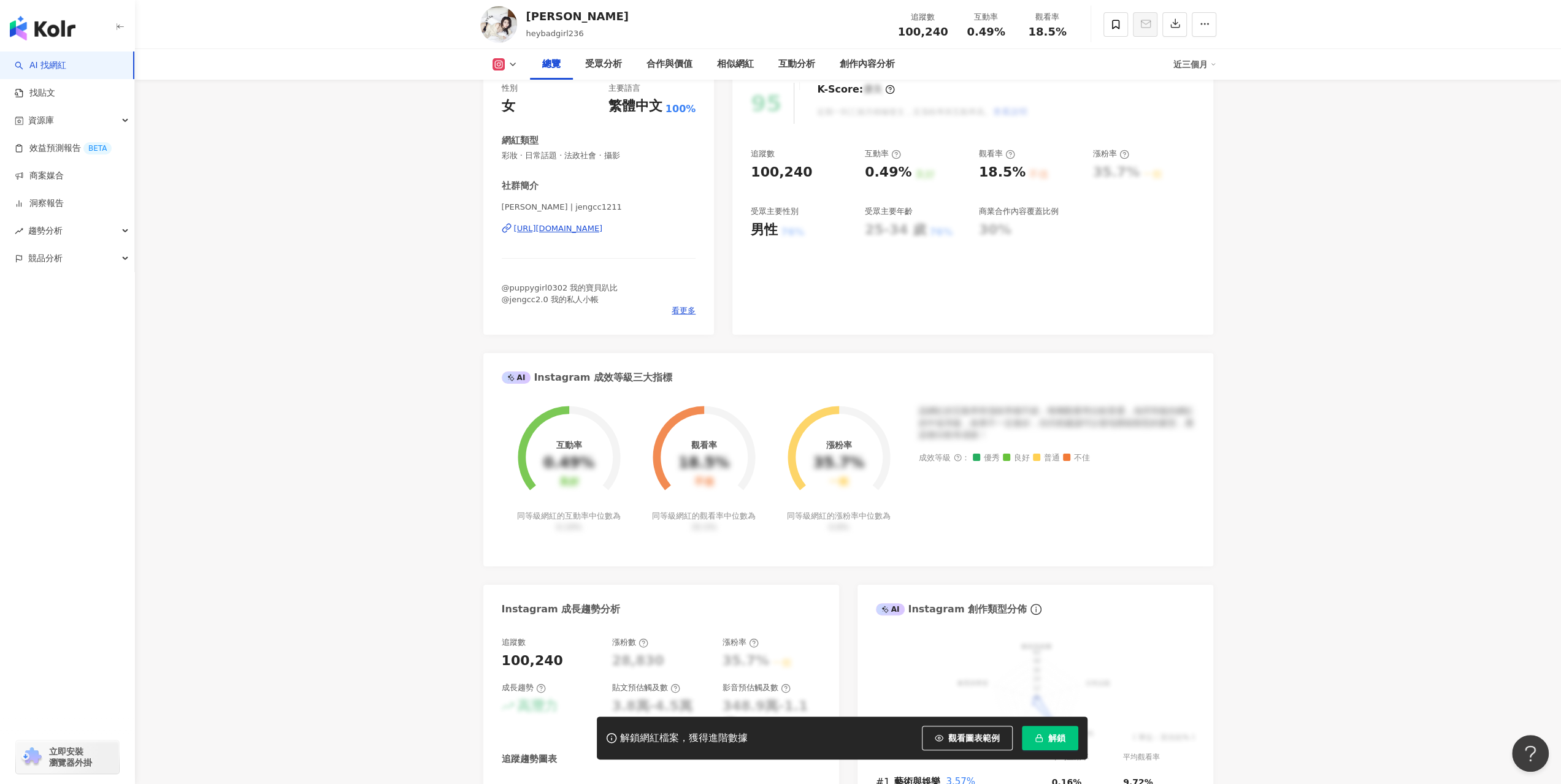
scroll to position [0, 0]
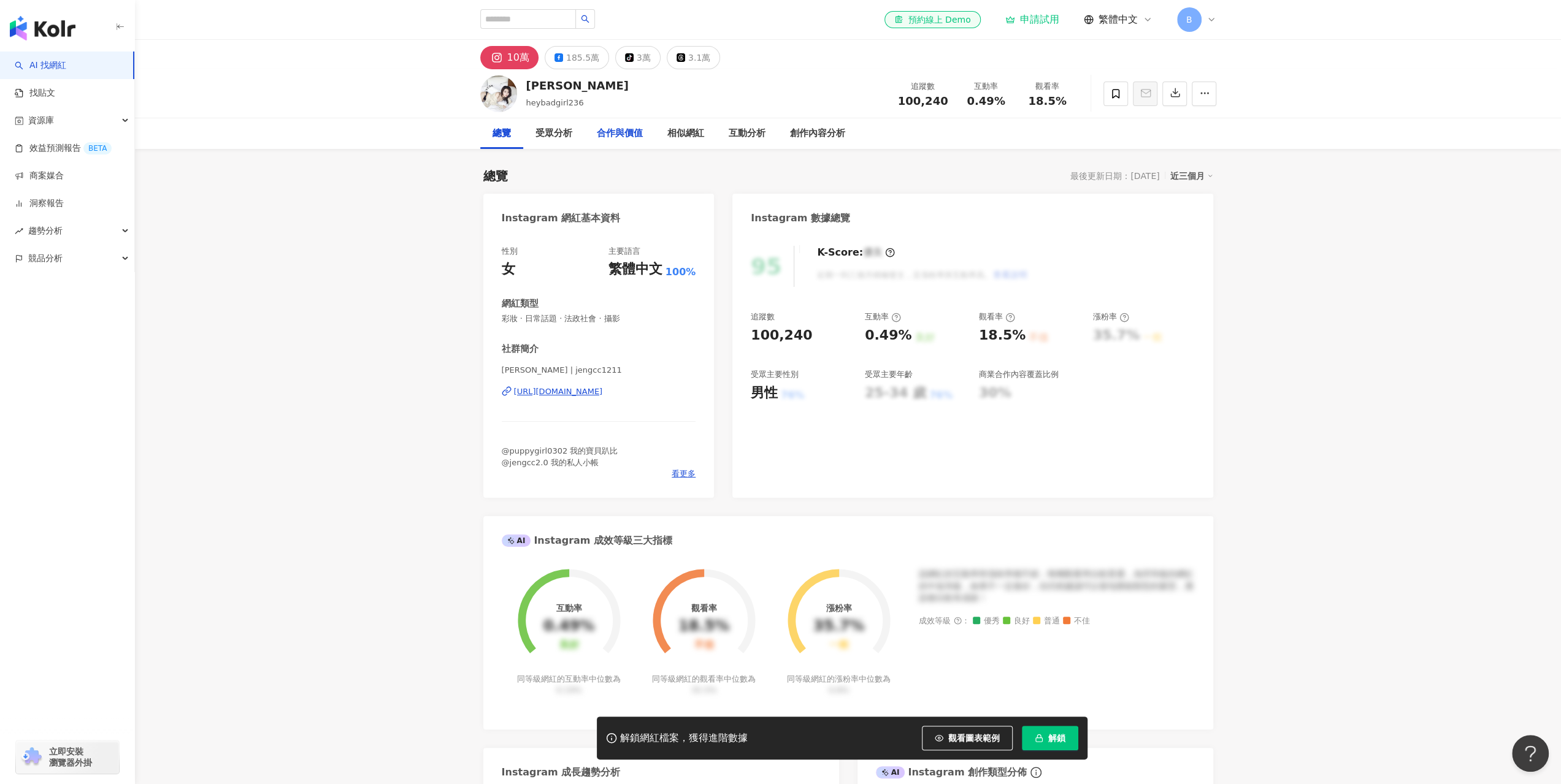
click at [630, 137] on div "合作與價值" at bounding box center [620, 134] width 46 height 14
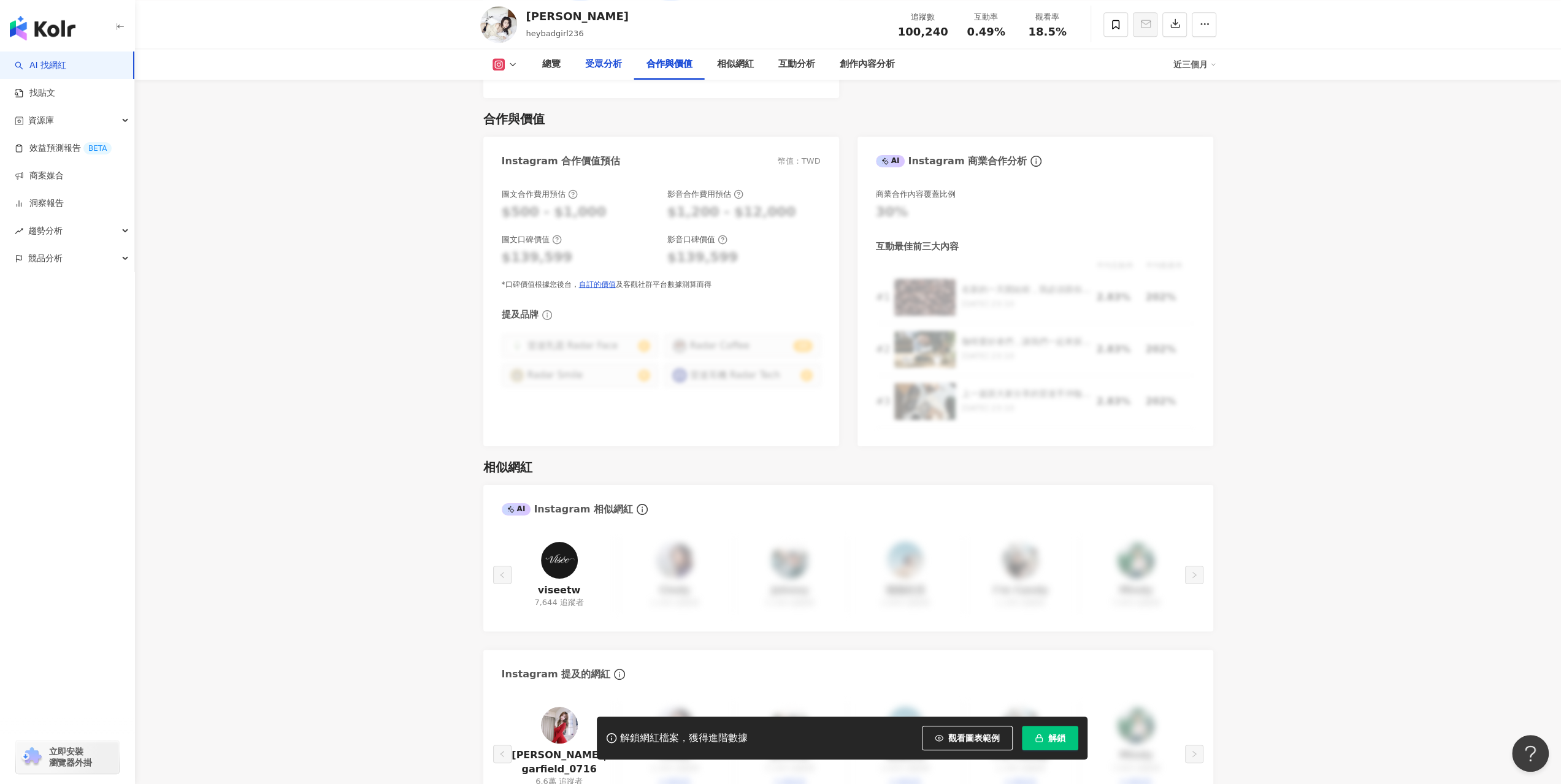
click at [595, 76] on div "受眾分析" at bounding box center [604, 65] width 61 height 30
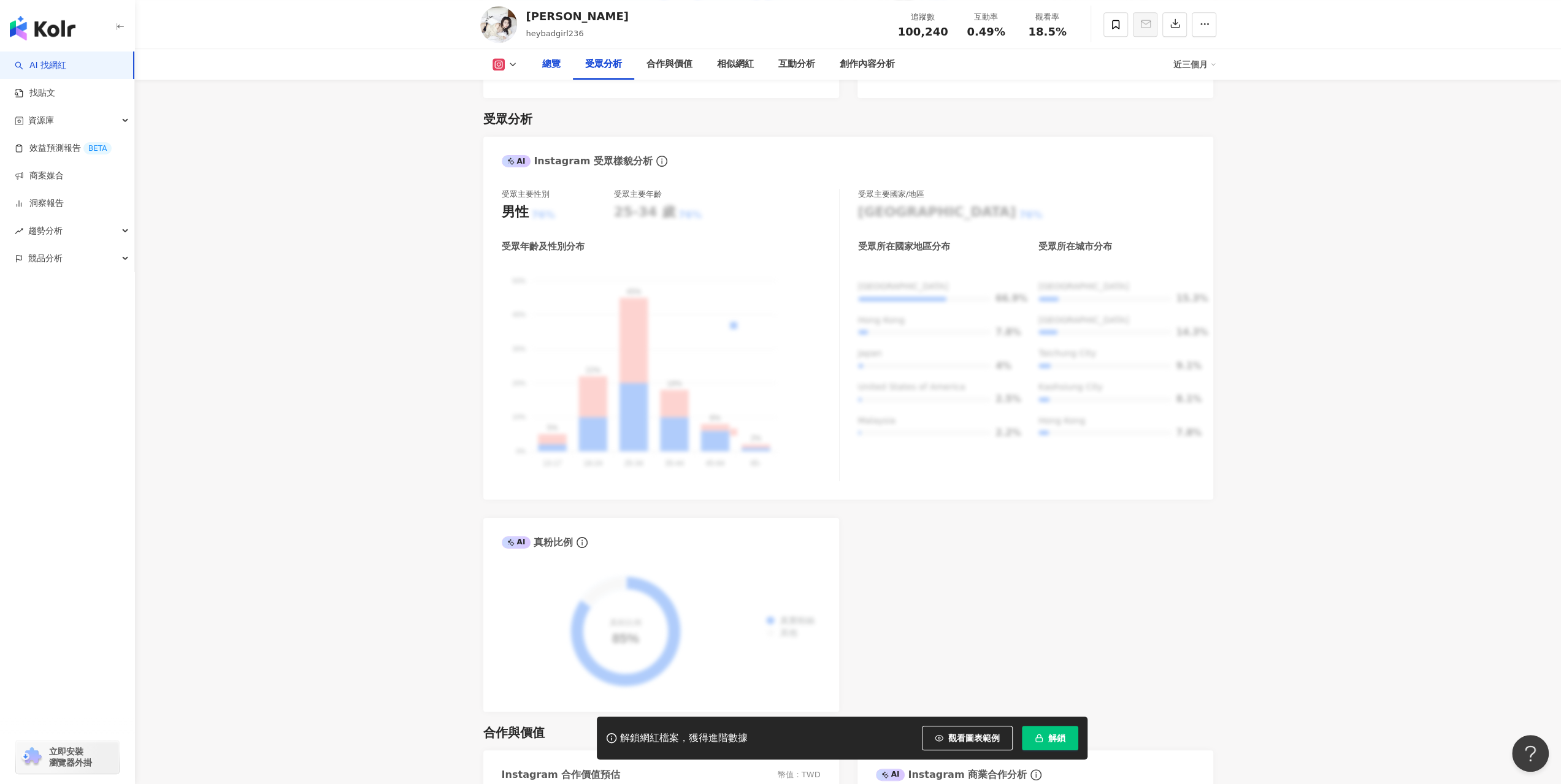
click at [556, 65] on div "總覽" at bounding box center [551, 65] width 18 height 14
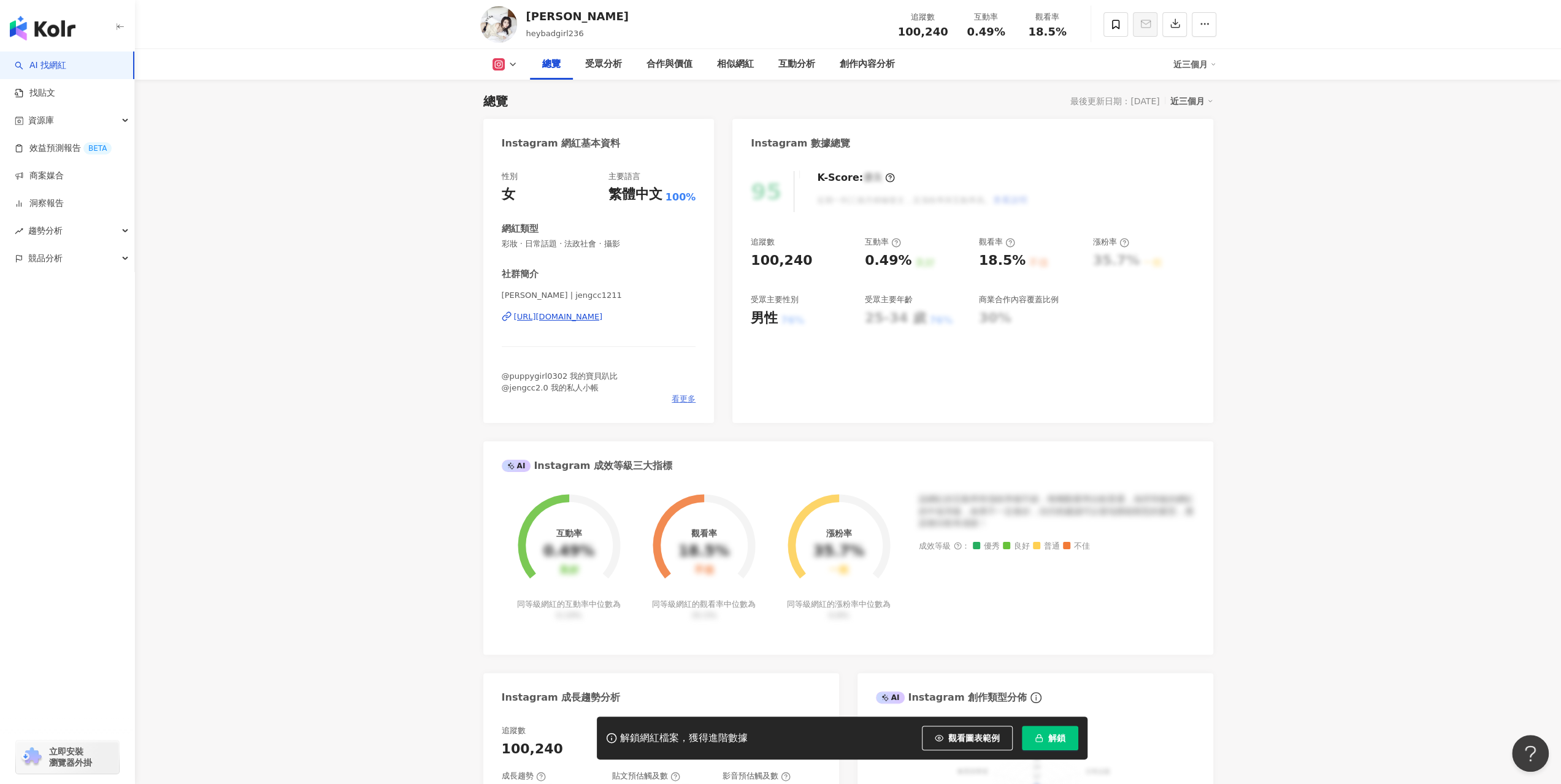
click at [674, 395] on span "看更多" at bounding box center [684, 399] width 24 height 11
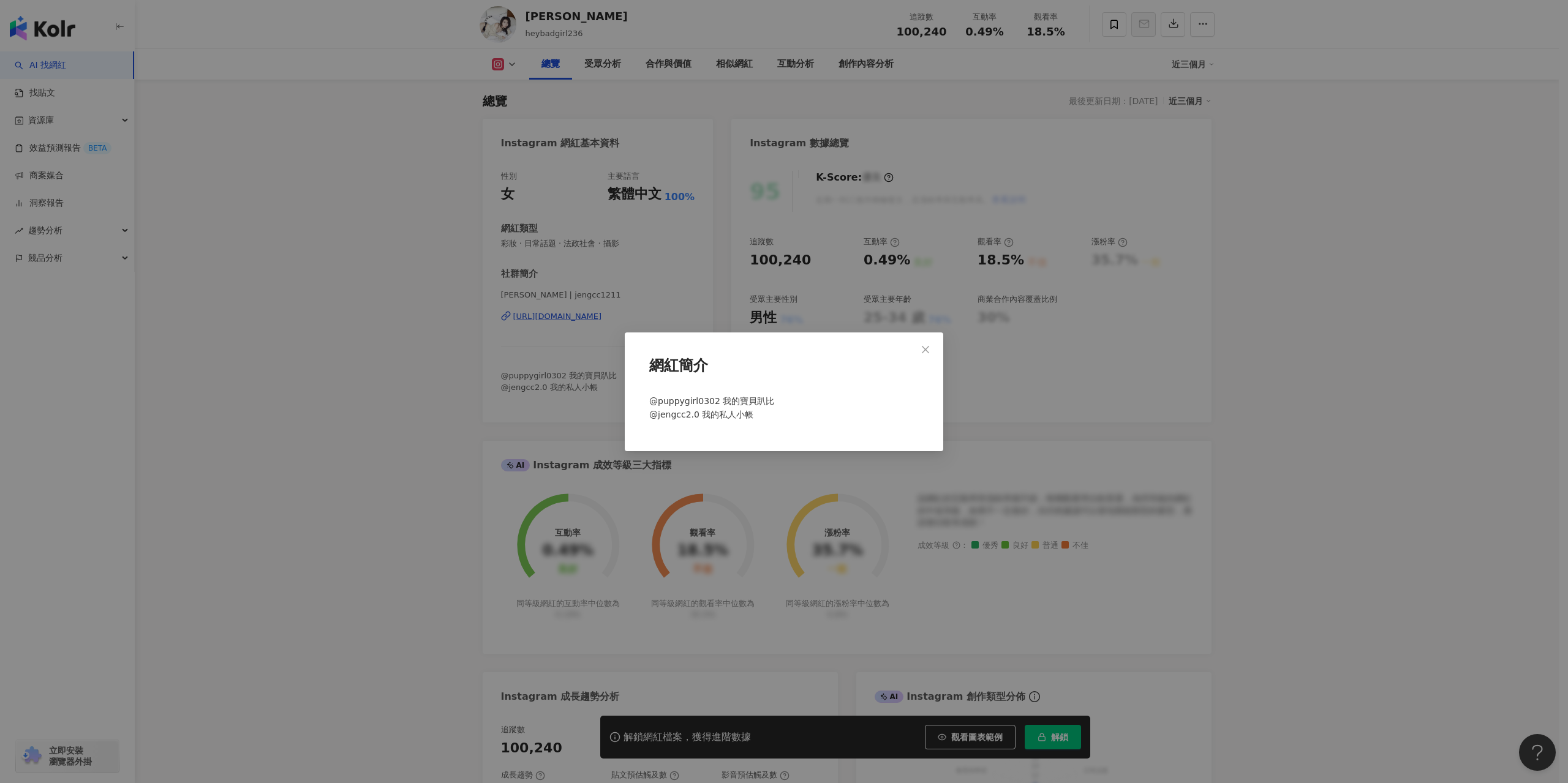
click at [563, 386] on div "網紅簡介 @puppygirl0302 我的寶貝趴比 @jengcc2.0 我的私人小帳" at bounding box center [784, 392] width 1568 height 783
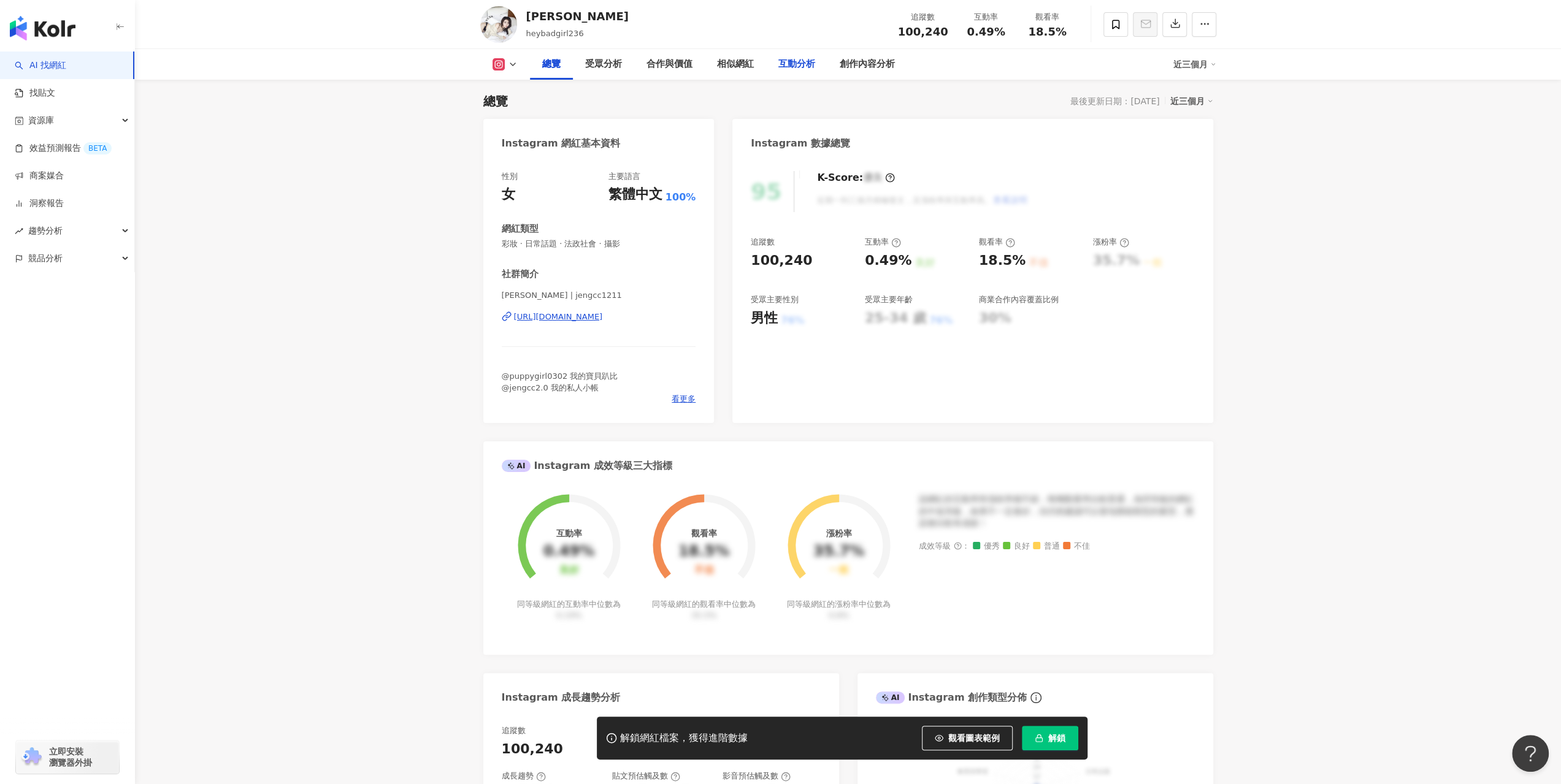
click at [784, 63] on div "互動分析" at bounding box center [796, 65] width 37 height 14
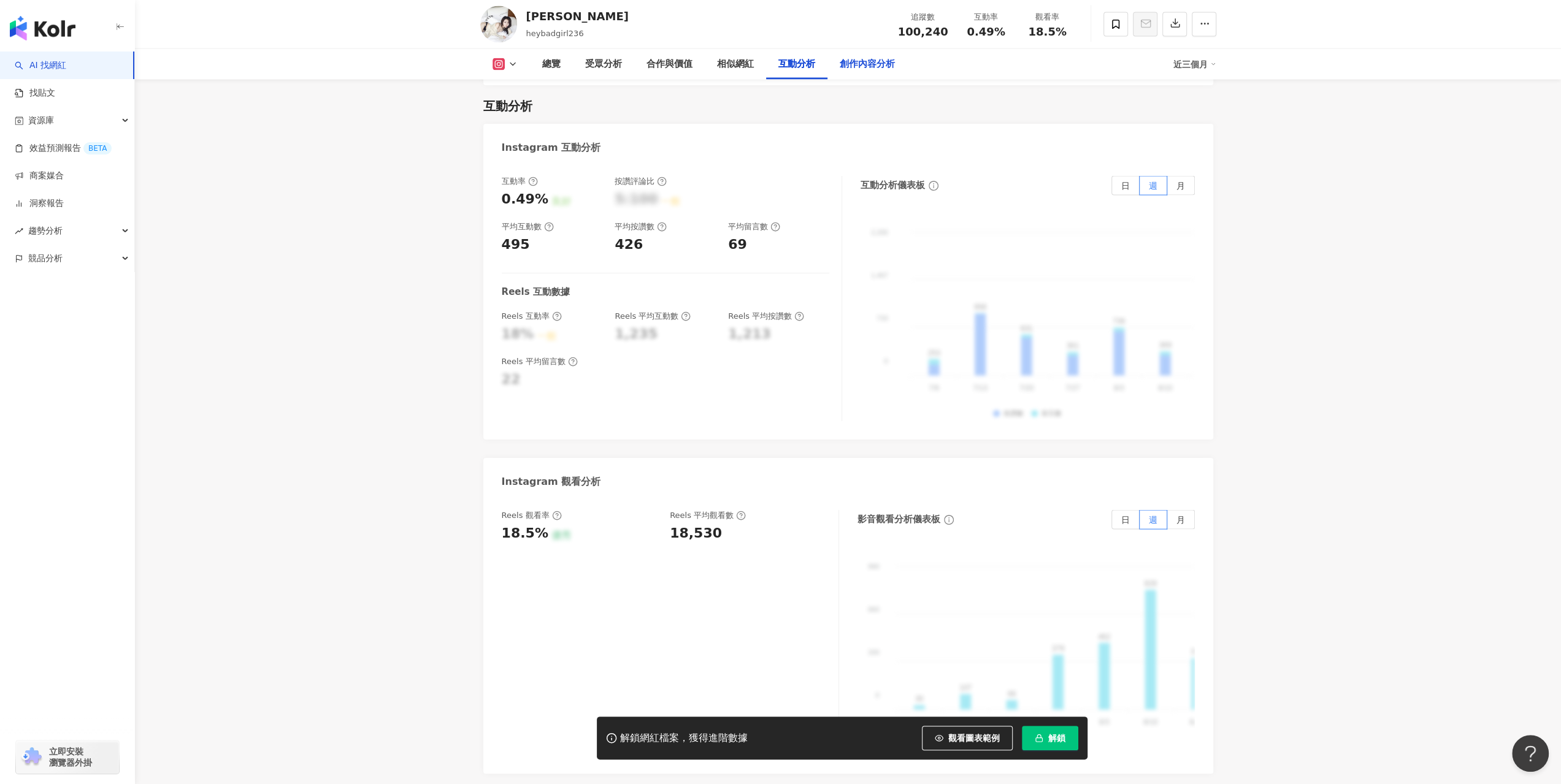
click at [876, 62] on div "創作內容分析" at bounding box center [867, 65] width 55 height 14
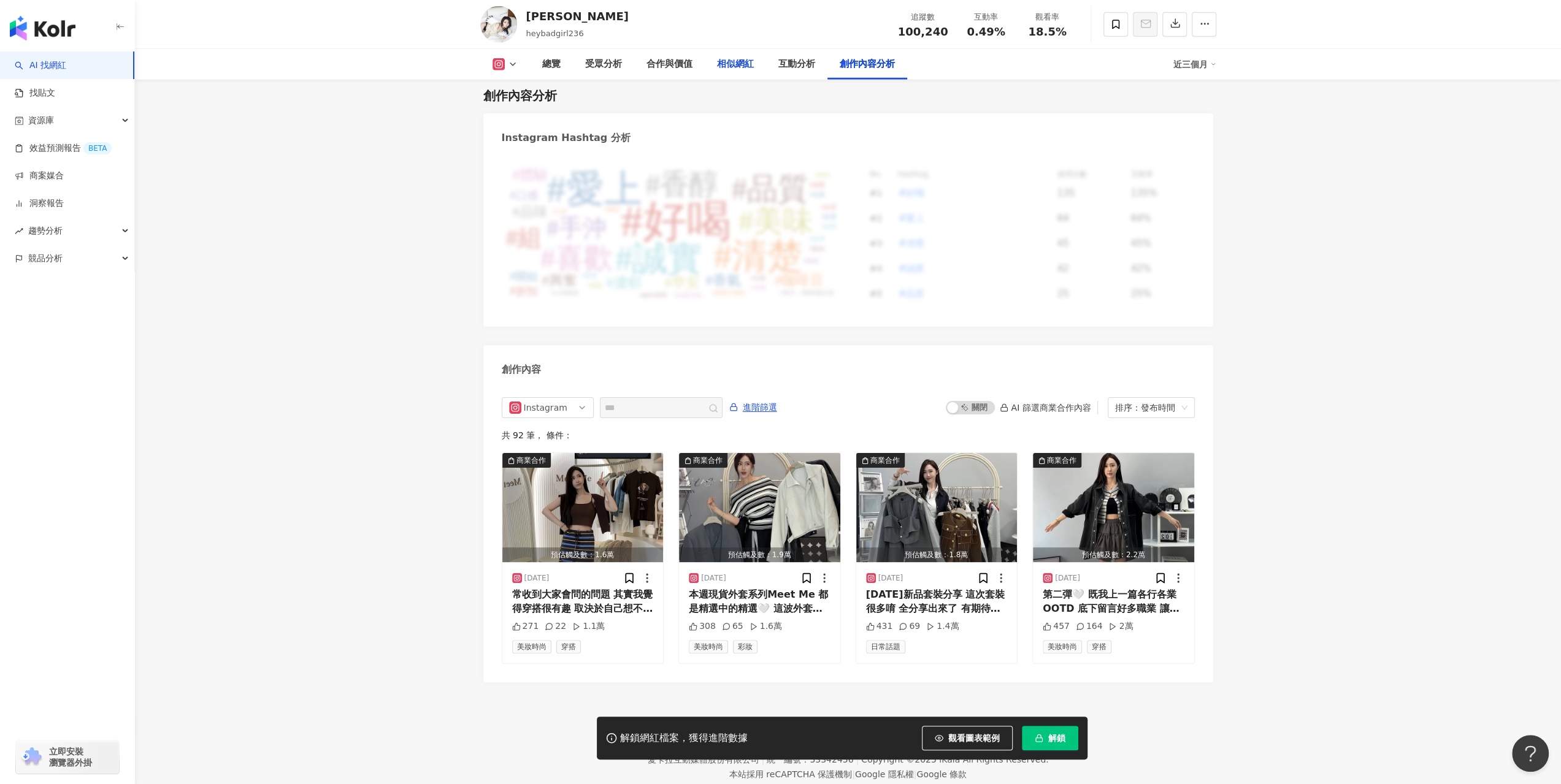
click at [741, 65] on div "相似網紅" at bounding box center [736, 65] width 37 height 14
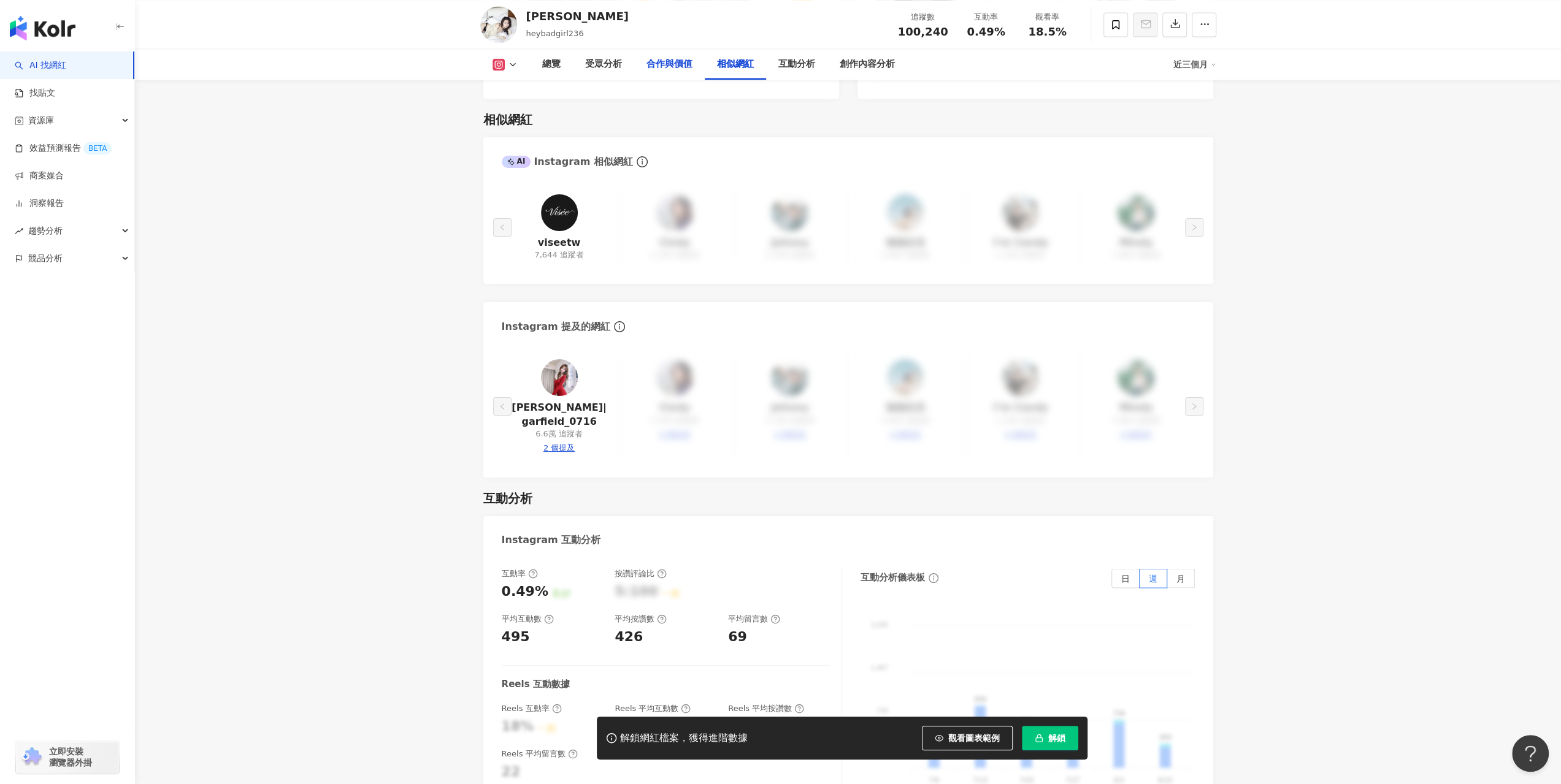
click at [662, 69] on div "合作與價值" at bounding box center [670, 65] width 46 height 14
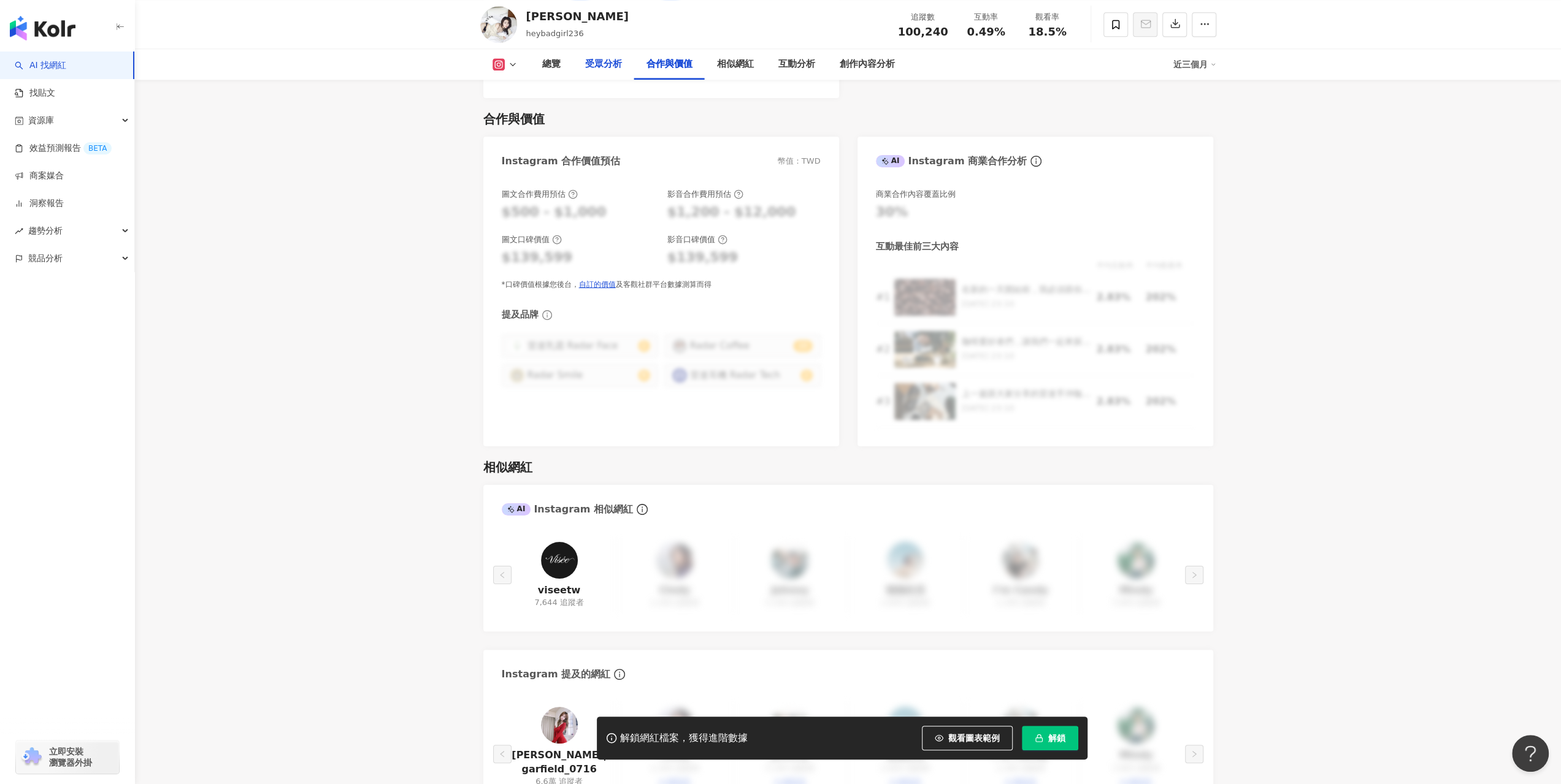
click at [591, 75] on div "受眾分析" at bounding box center [604, 65] width 61 height 30
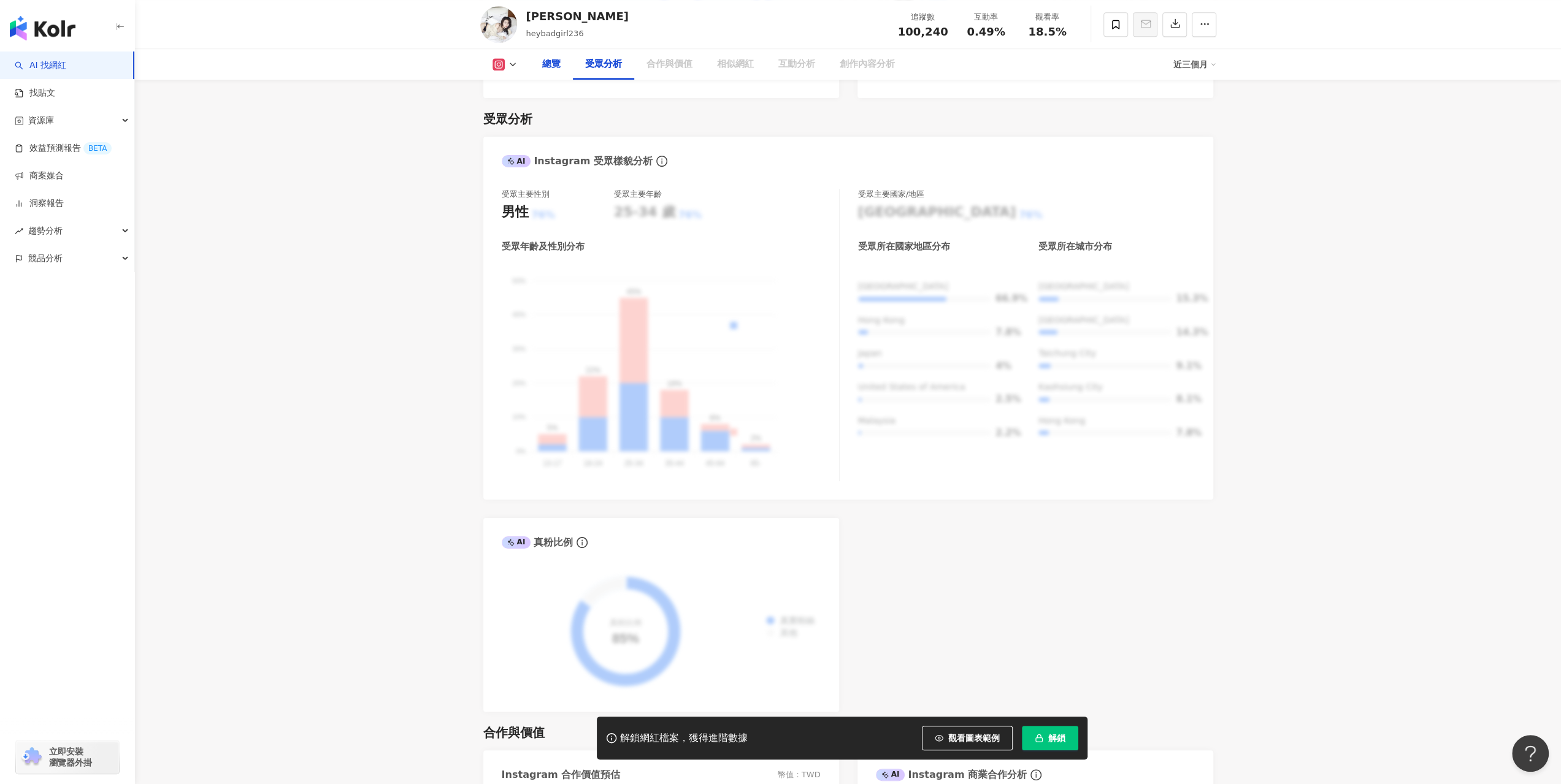
click at [552, 69] on div "總覽" at bounding box center [551, 65] width 18 height 14
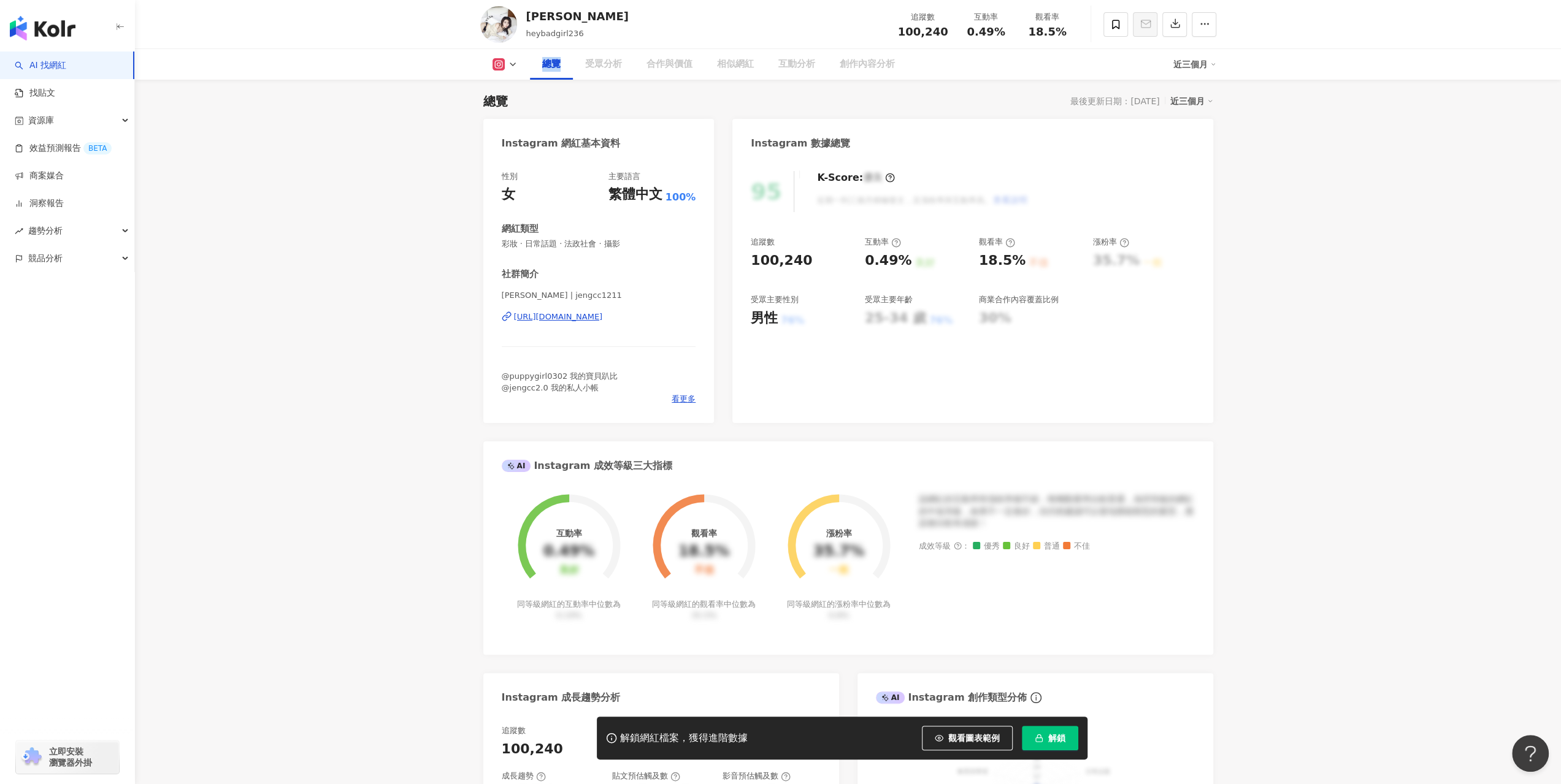
click at [552, 69] on div "總覽" at bounding box center [551, 65] width 18 height 14
click at [55, 90] on link "找貼文" at bounding box center [34, 92] width 41 height 12
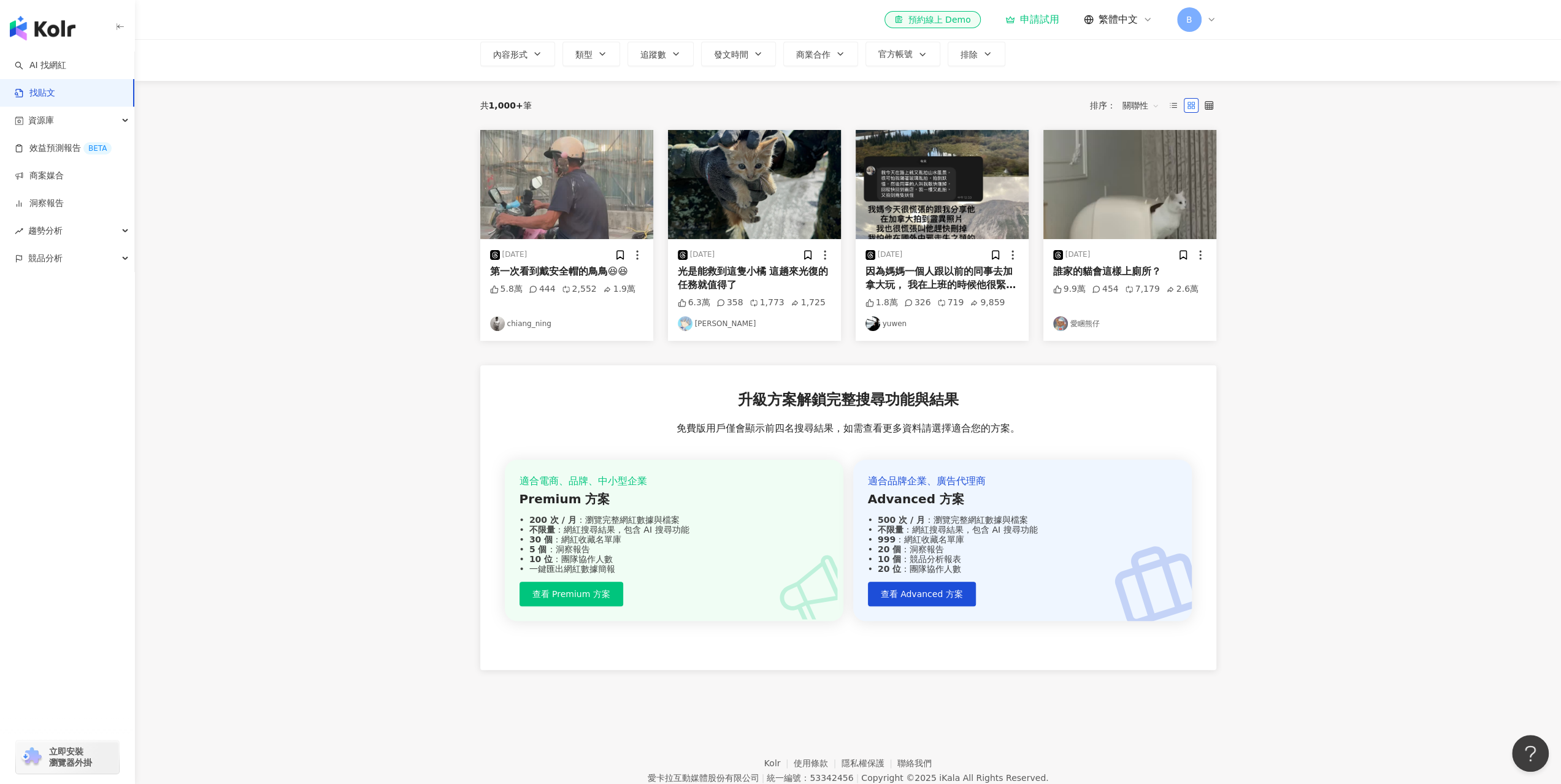
scroll to position [131, 0]
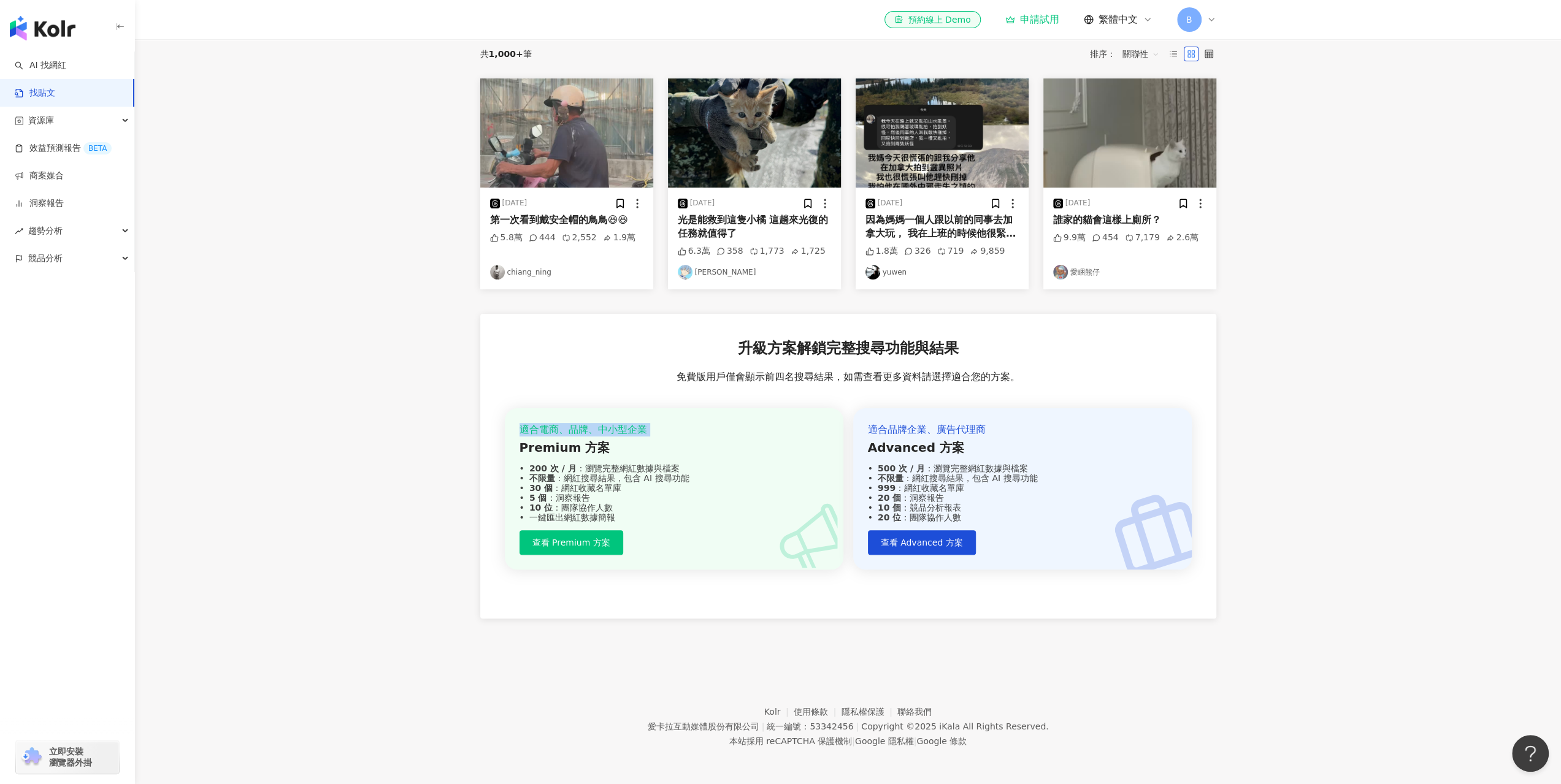
drag, startPoint x: 423, startPoint y: 427, endPoint x: 427, endPoint y: 447, distance: 20.4
click at [427, 447] on main "不分平台 台灣 搜尋 您可能感興趣： 特價商品 限量特賣 搜尋指引 內容形式 類型 追蹤數 發文時間 商業合作 官方帳號 排除 共 1,000+ 筆 排序： …" at bounding box center [847, 279] width 1426 height 741
click at [427, 448] on main "不分平台 台灣 搜尋 您可能感興趣： 特價商品 限量特賣 搜尋指引 內容形式 類型 追蹤數 發文時間 商業合作 官方帳號 排除 共 1,000+ 筆 排序： …" at bounding box center [847, 279] width 1426 height 741
click at [427, 449] on main "不分平台 台灣 搜尋 您可能感興趣： 特價商品 限量特賣 搜尋指引 內容形式 類型 追蹤數 發文時間 商業合作 官方帳號 排除 共 1,000+ 筆 排序： …" at bounding box center [847, 279] width 1426 height 741
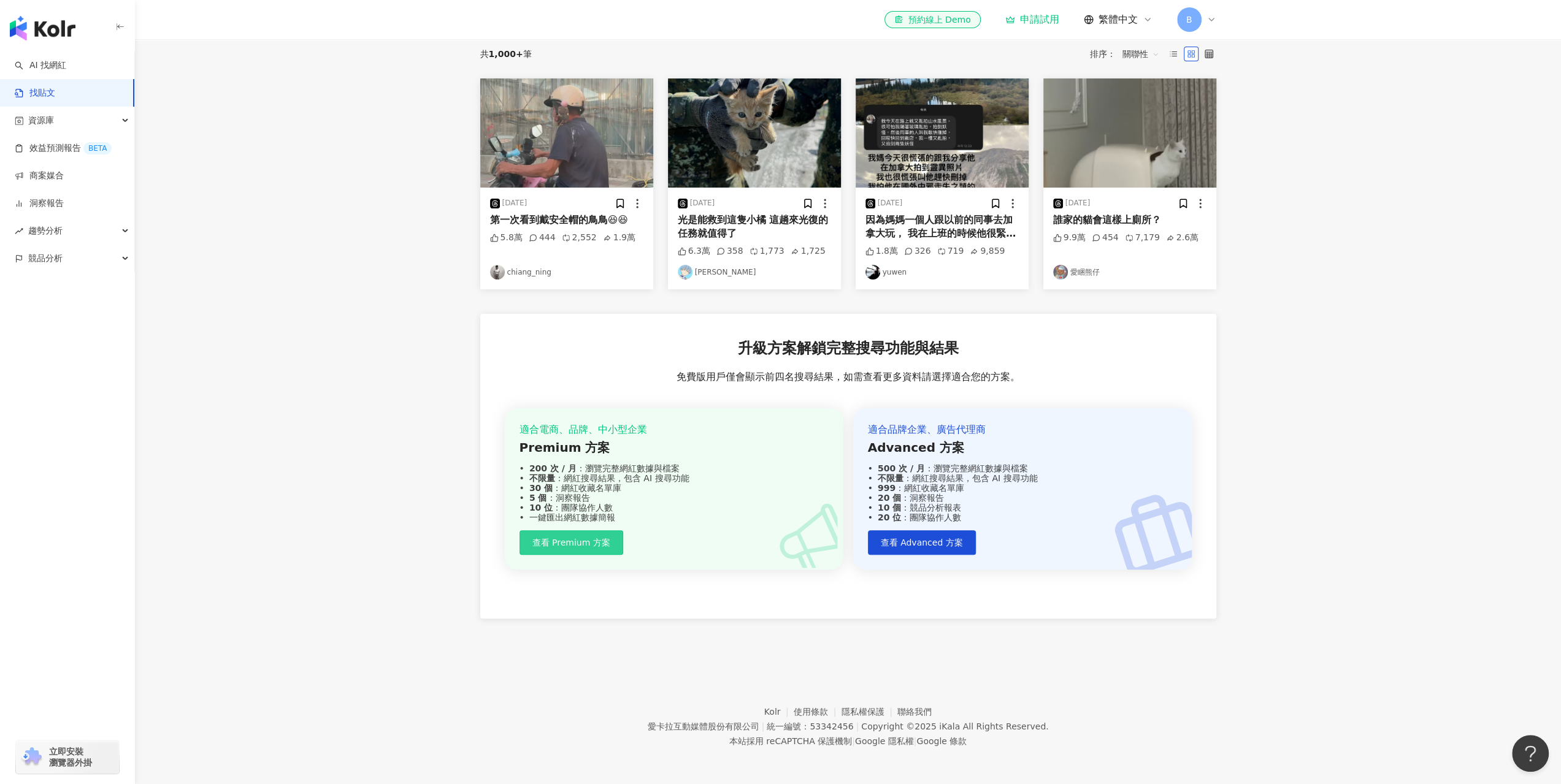
click at [573, 539] on span "查看 Premium 方案" at bounding box center [572, 543] width 78 height 10
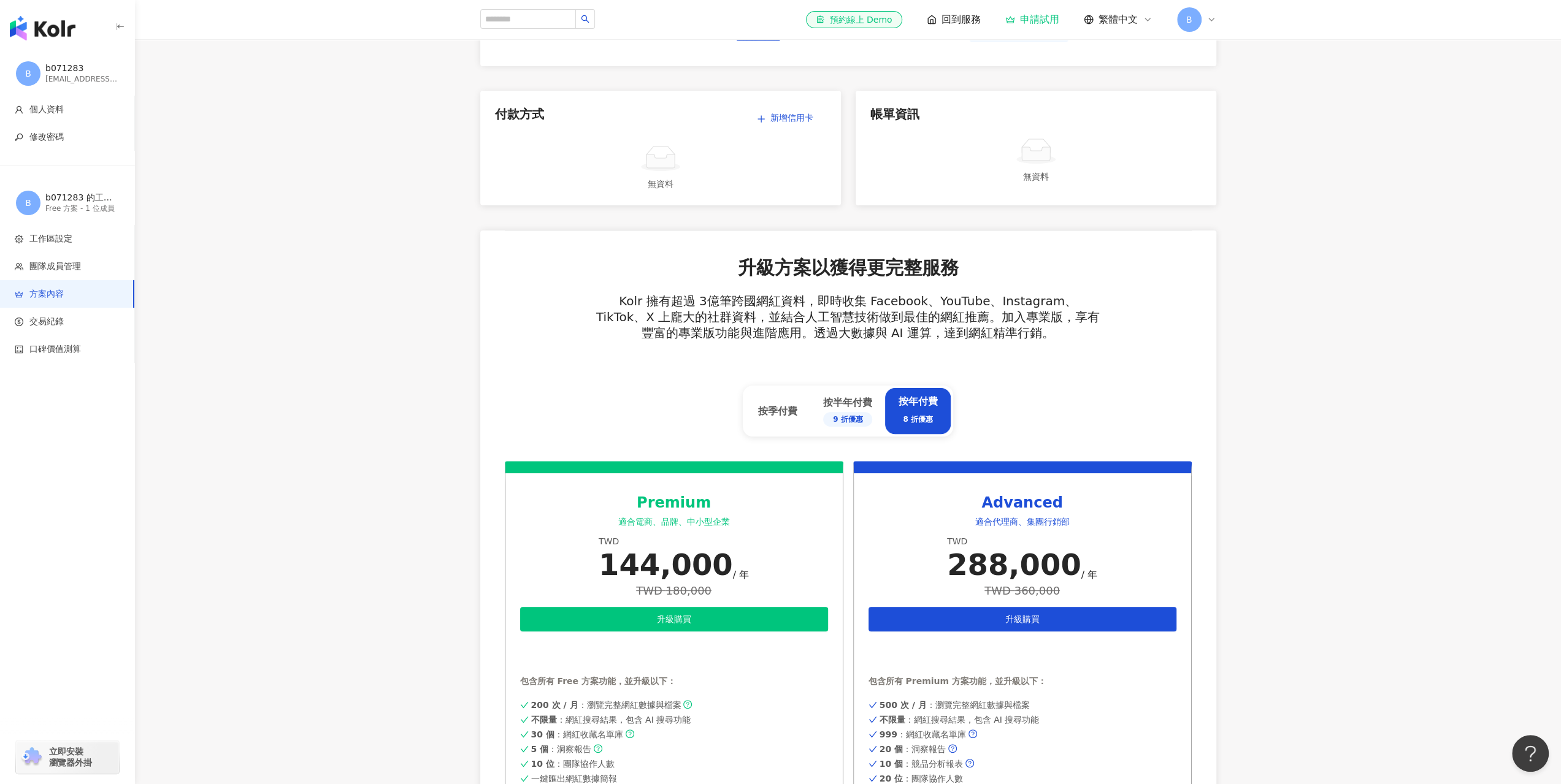
scroll to position [552, 0]
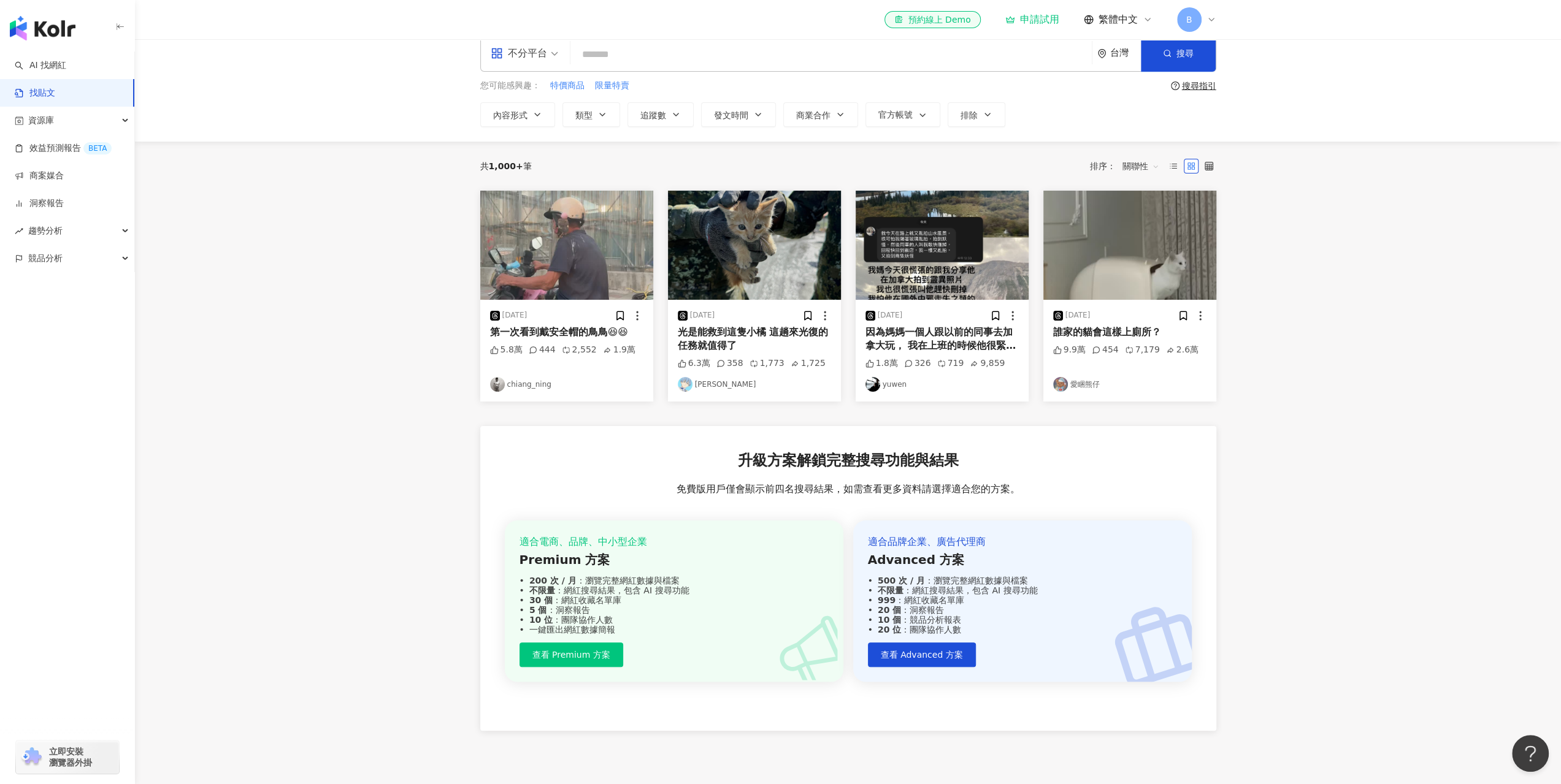
scroll to position [9, 0]
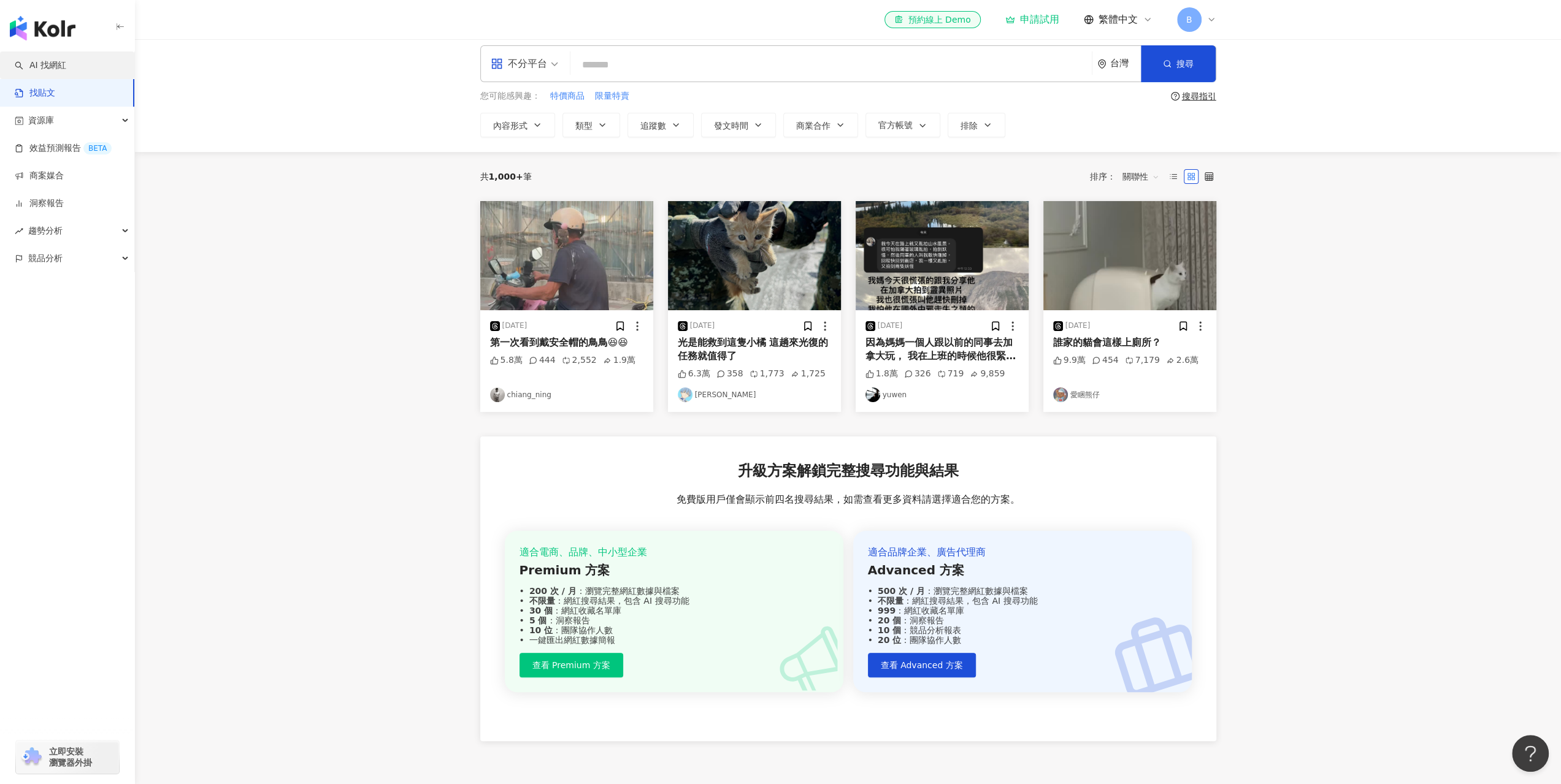
click at [66, 68] on link "AI 找網紅" at bounding box center [40, 65] width 52 height 12
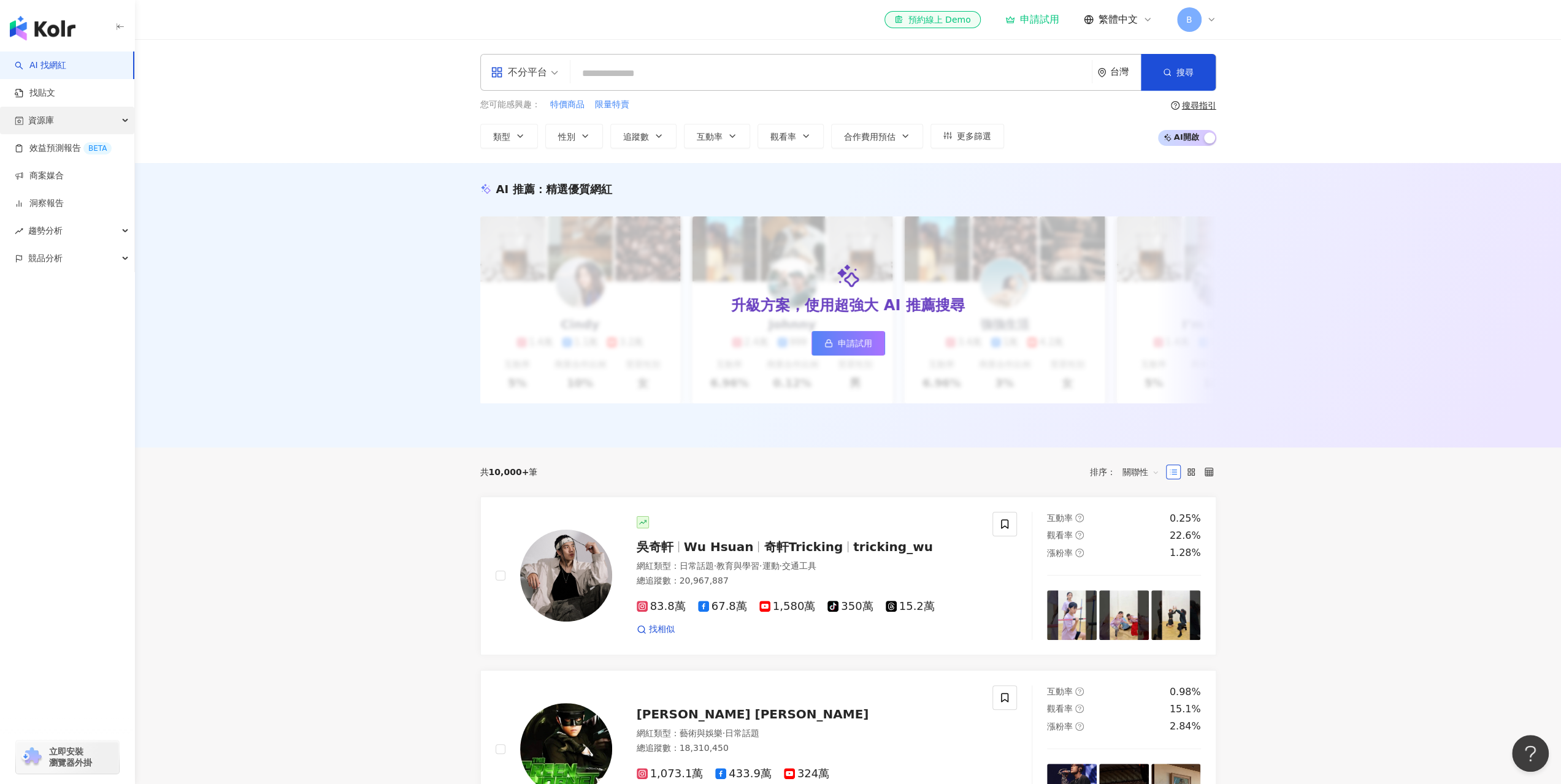
click at [71, 123] on div "資源庫" at bounding box center [67, 120] width 135 height 28
click at [64, 143] on link "網紅管理" at bounding box center [46, 148] width 34 height 12
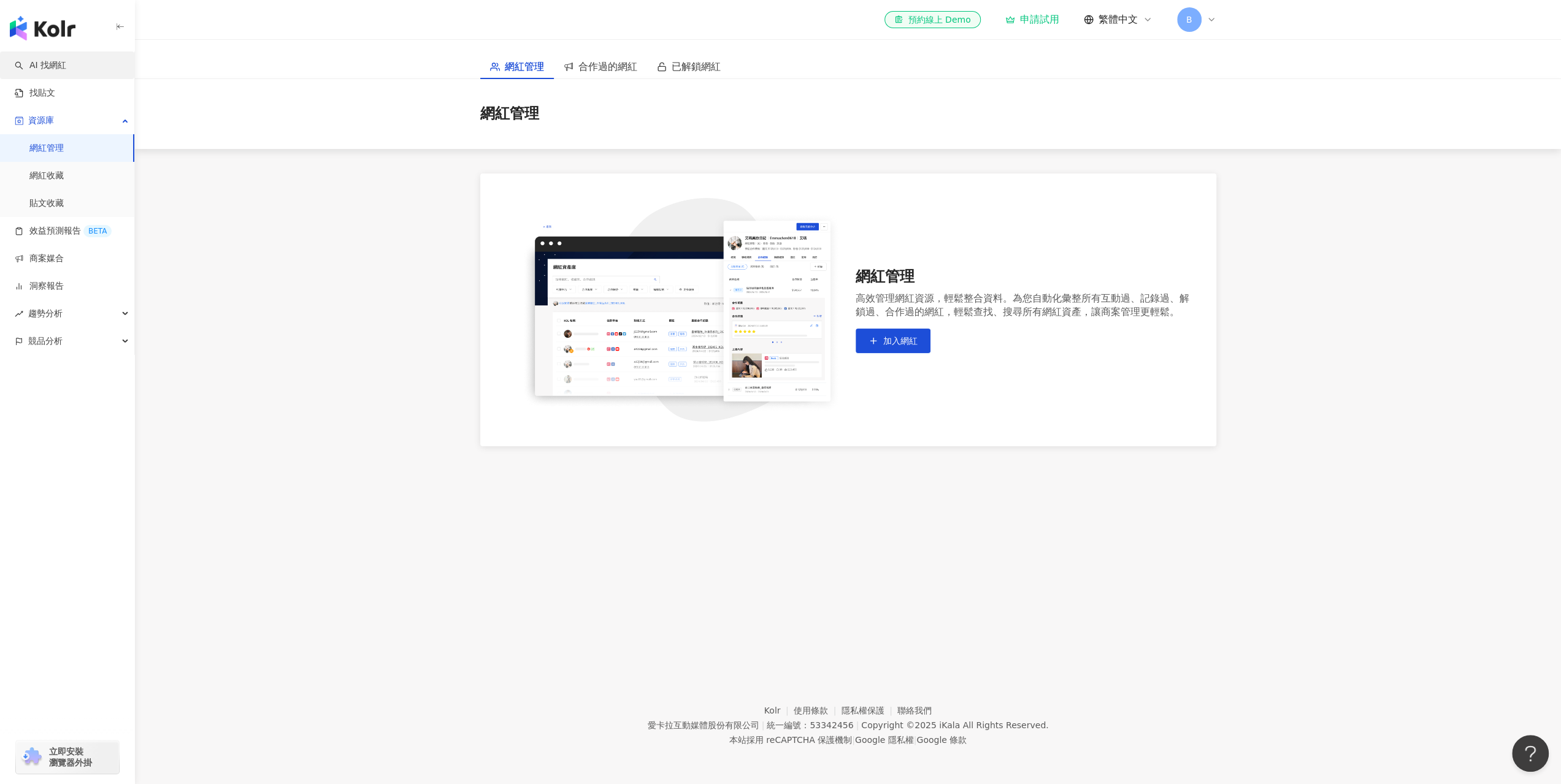
click at [66, 61] on link "AI 找網紅" at bounding box center [40, 65] width 52 height 12
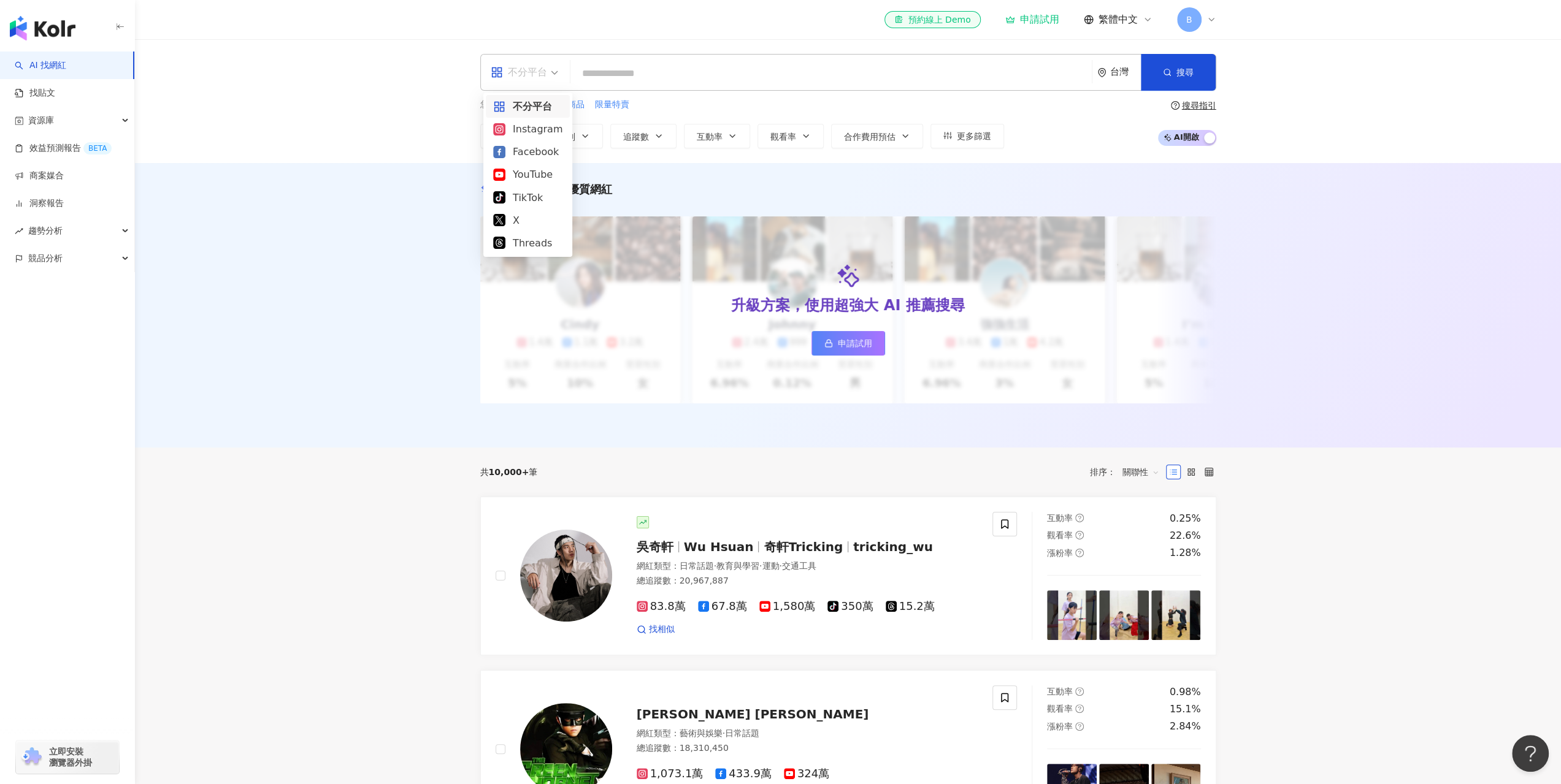
click at [549, 72] on span "不分平台" at bounding box center [525, 72] width 68 height 20
click at [545, 70] on div "不分平台" at bounding box center [519, 72] width 57 height 20
click at [532, 131] on div "Instagram" at bounding box center [528, 128] width 69 height 15
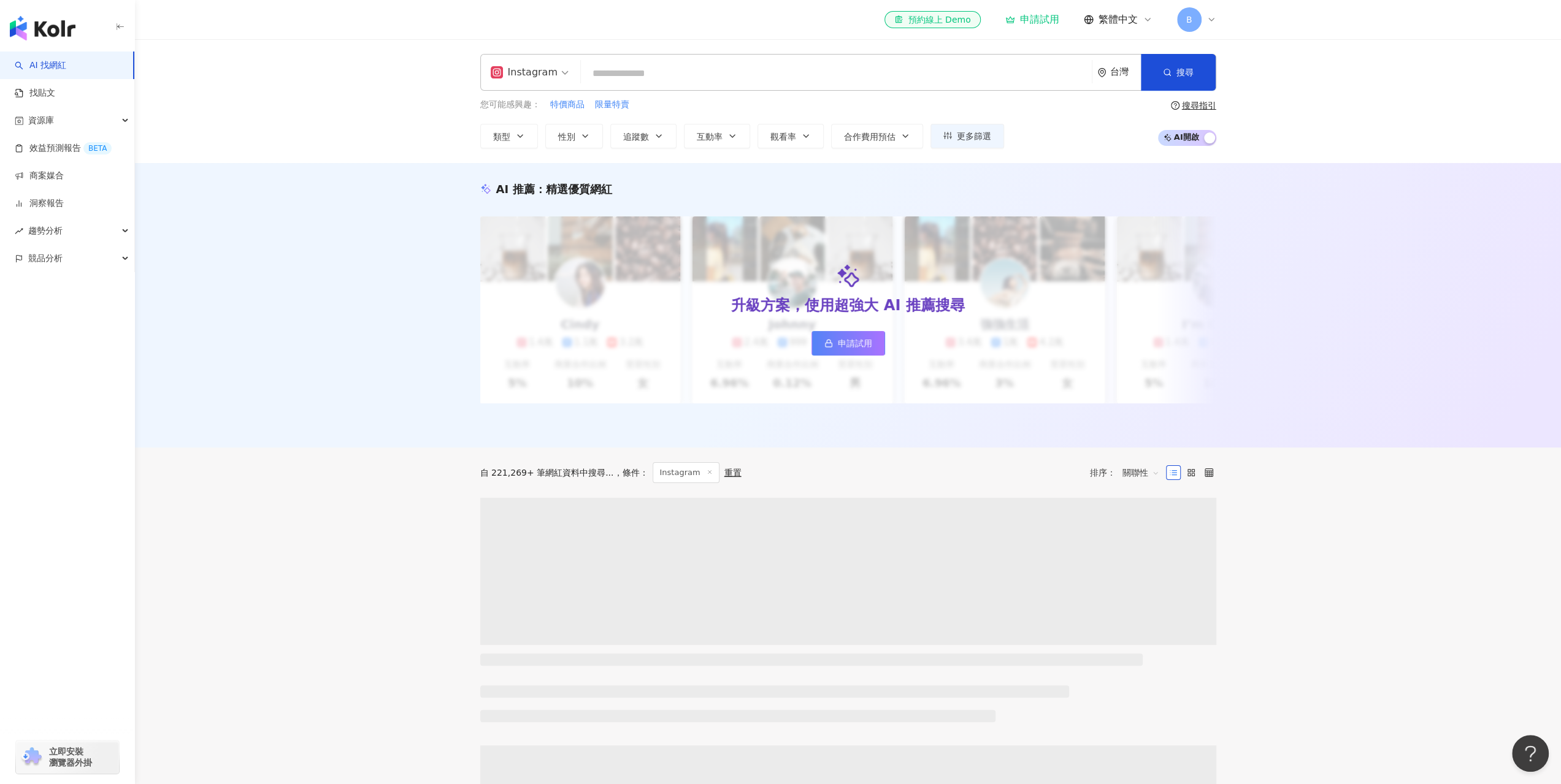
scroll to position [245, 0]
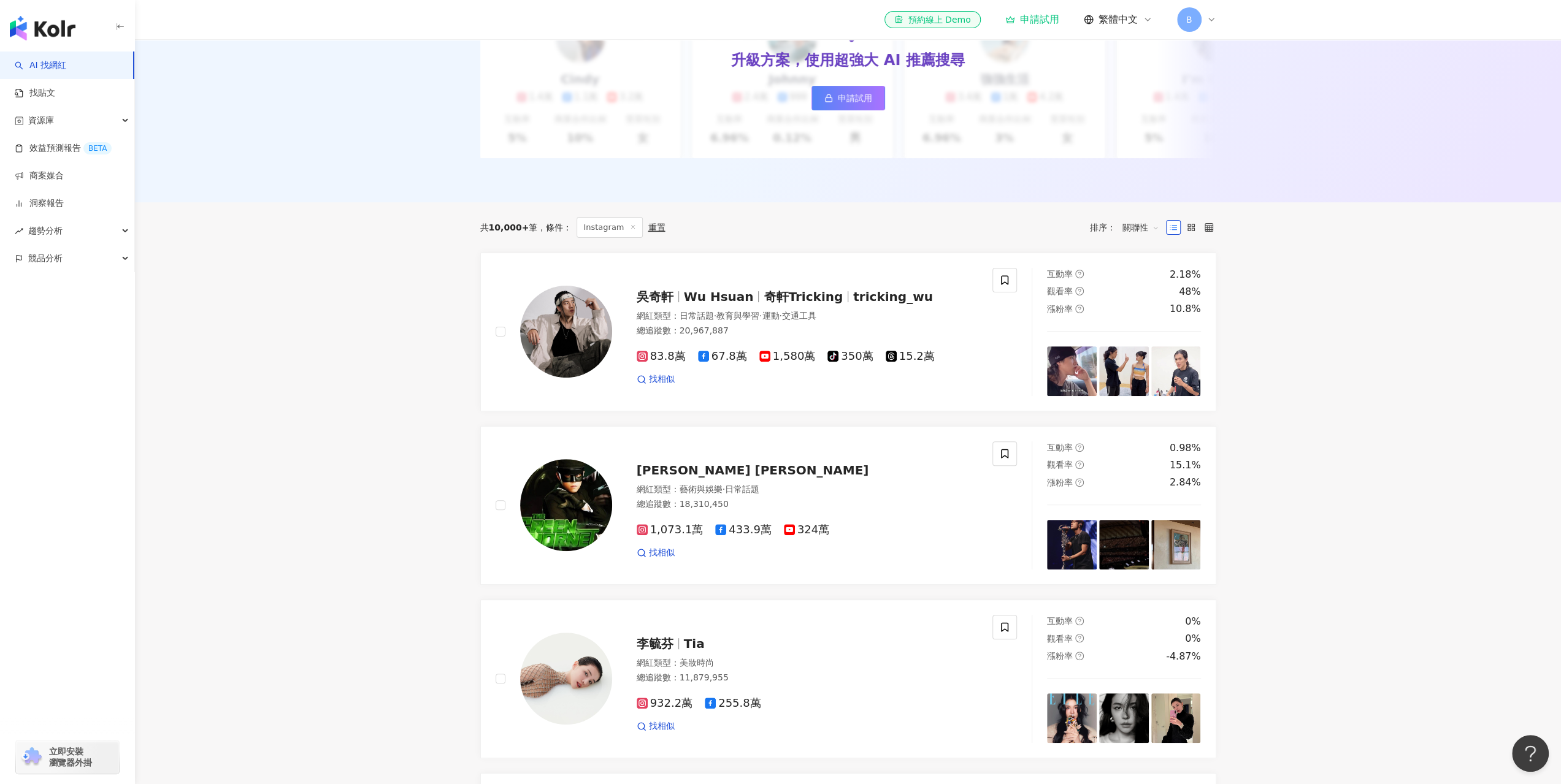
drag, startPoint x: 341, startPoint y: 213, endPoint x: 367, endPoint y: 274, distance: 66.3
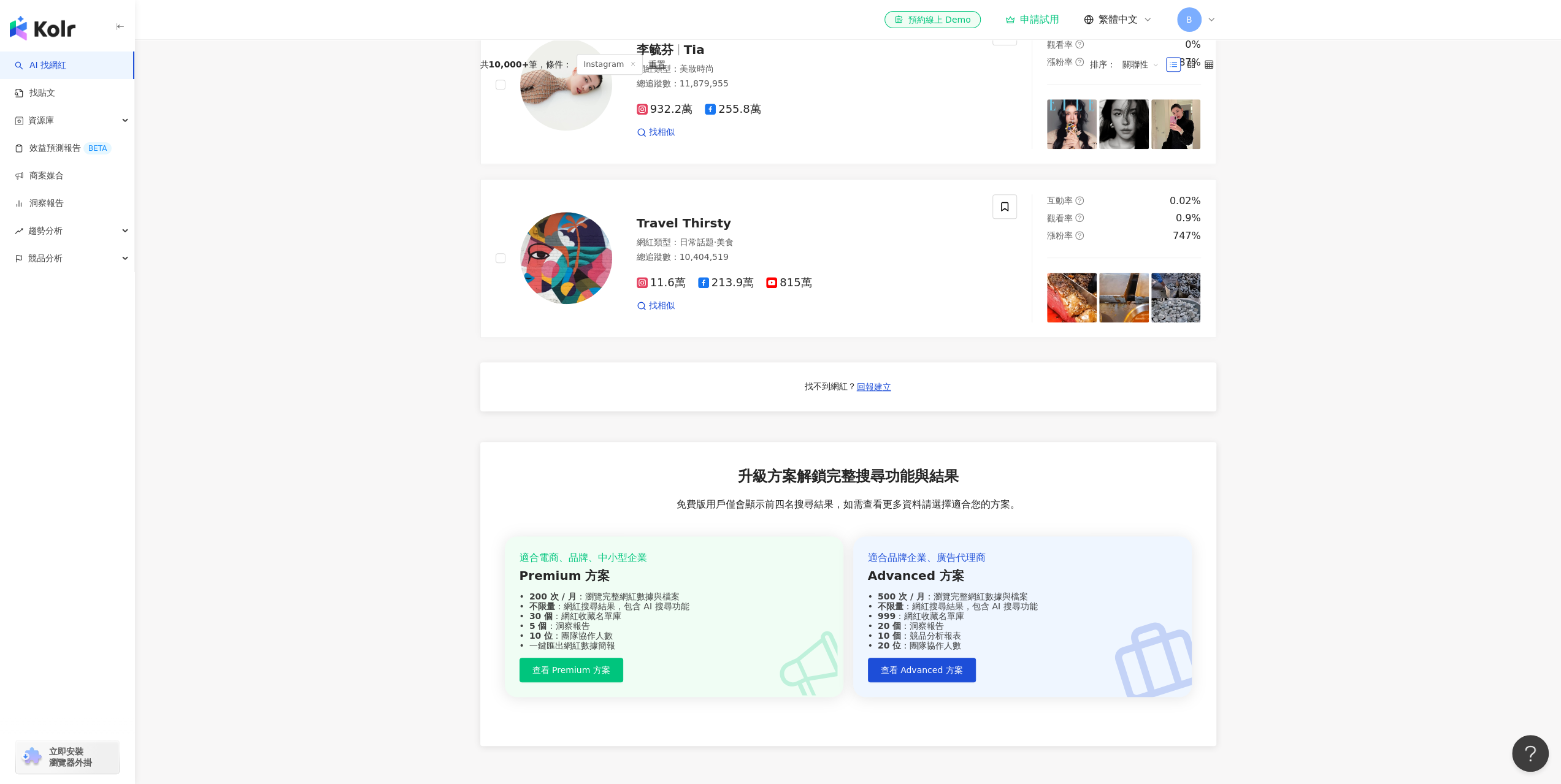
scroll to position [0, 0]
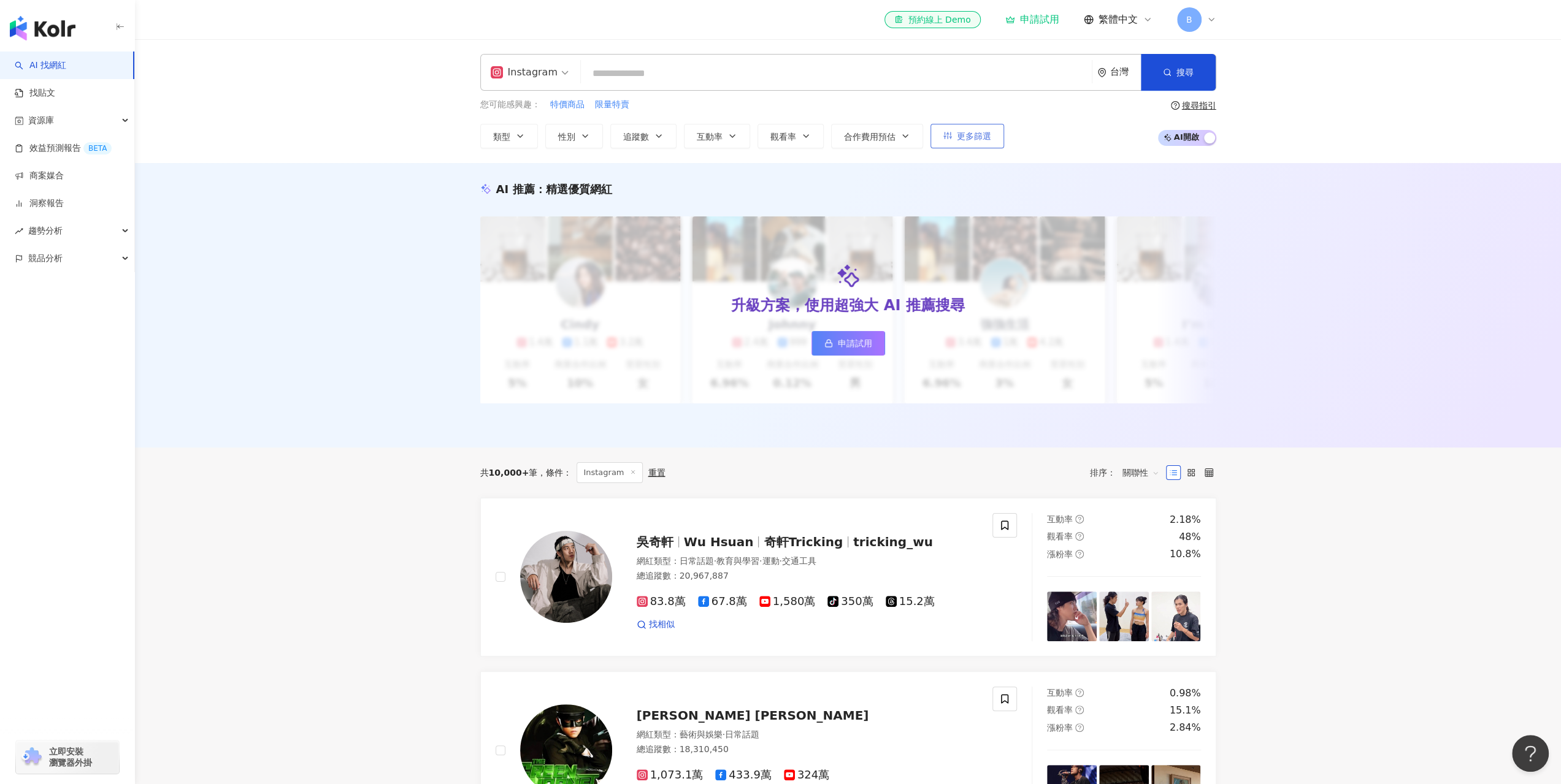
click at [959, 137] on span "更多篩選" at bounding box center [973, 136] width 34 height 10
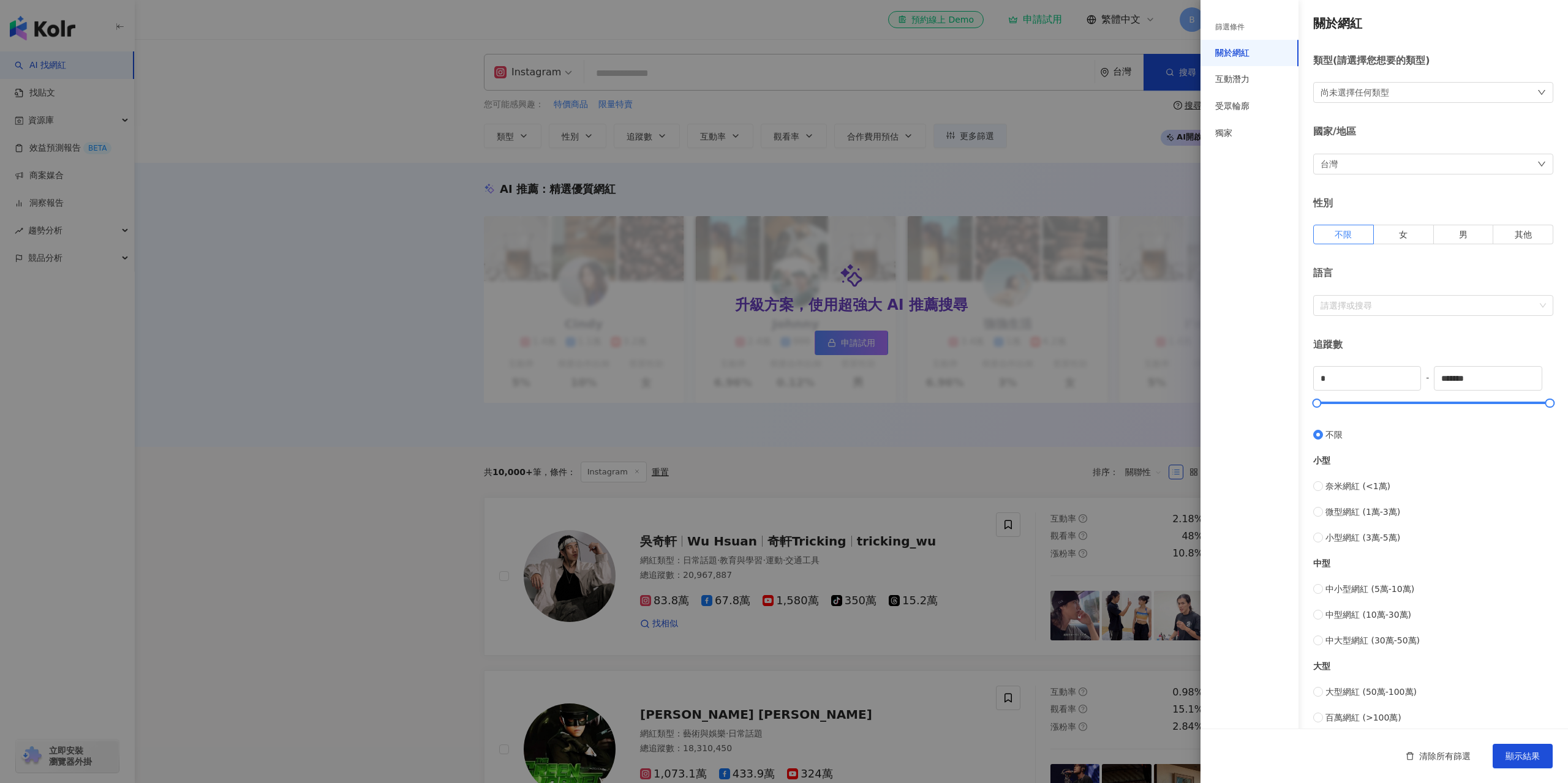
click at [1373, 477] on div "小型 奈米網紅 (<1萬) 微型網紅 (1萬-3萬) 小型網紅 (3萬-5萬)" at bounding box center [1433, 493] width 240 height 103
click at [1368, 485] on span "奈米網紅 (<1萬)" at bounding box center [1358, 486] width 65 height 14
type input "****"
click at [1513, 751] on span "顯示結果" at bounding box center [1522, 756] width 34 height 10
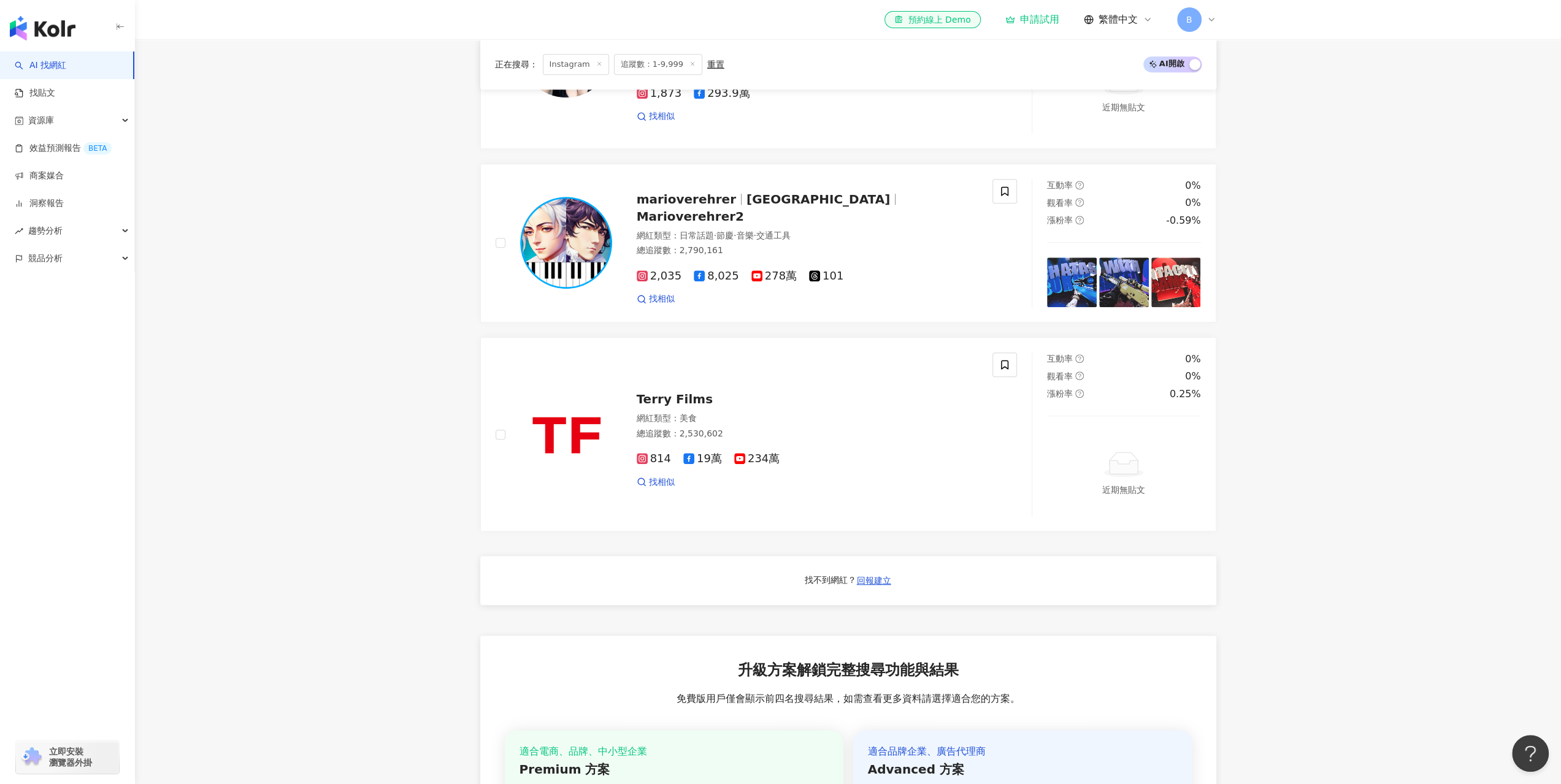
scroll to position [1014, 0]
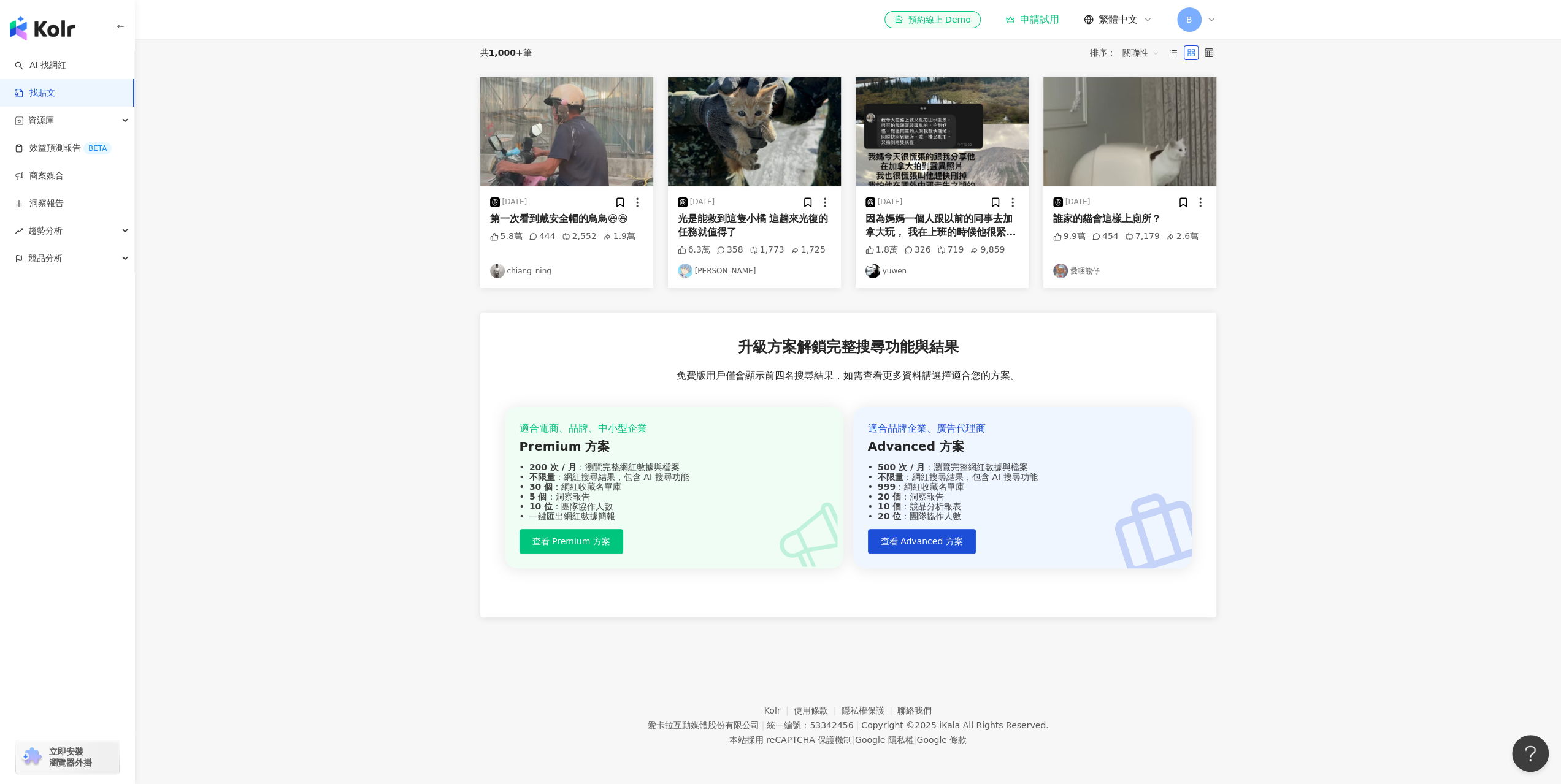
scroll to position [131, 0]
